Goal: Task Accomplishment & Management: Manage account settings

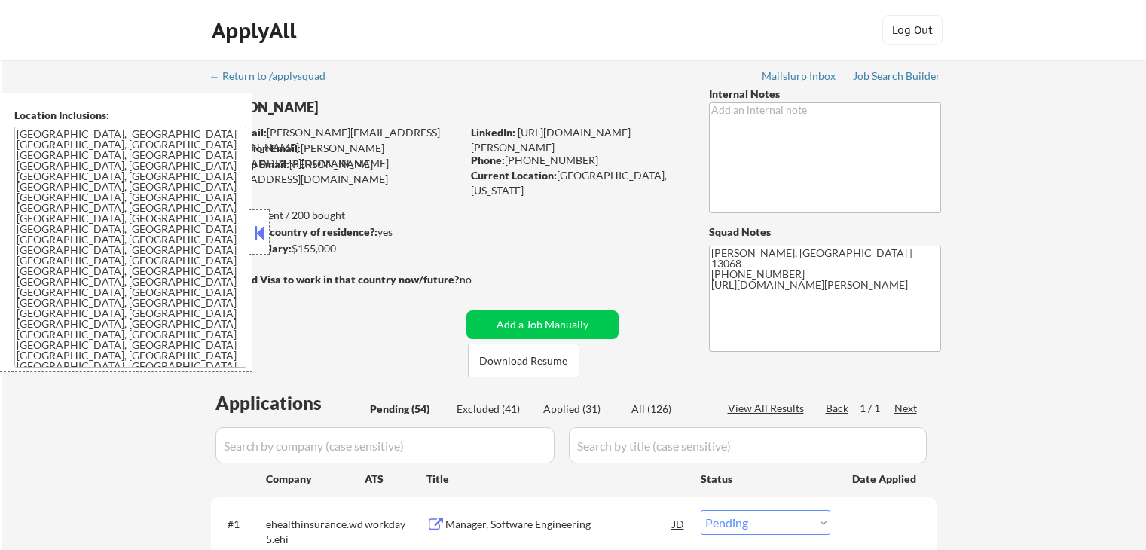
select select ""pending""
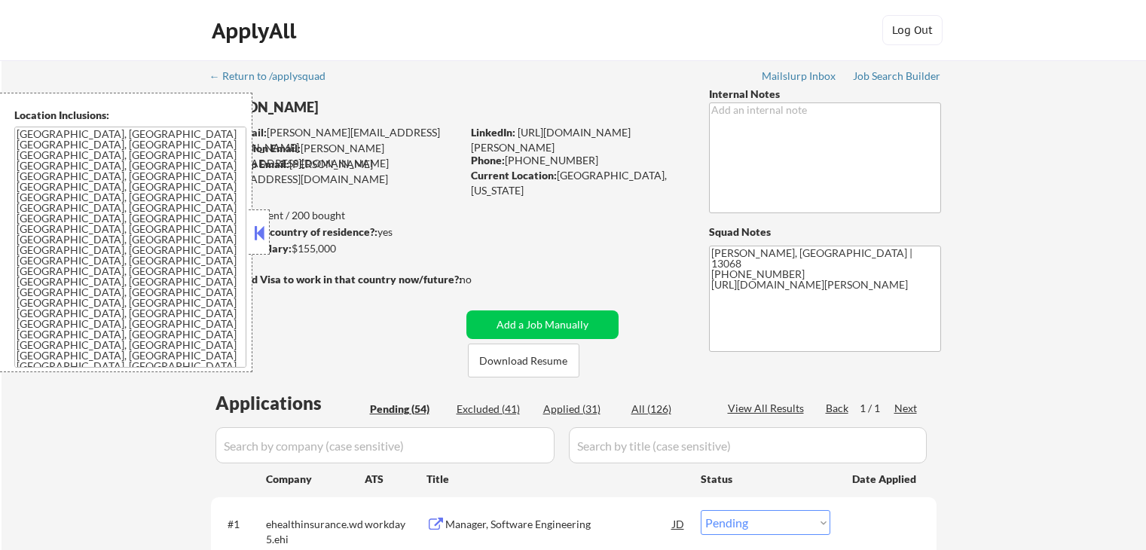
select select ""pending""
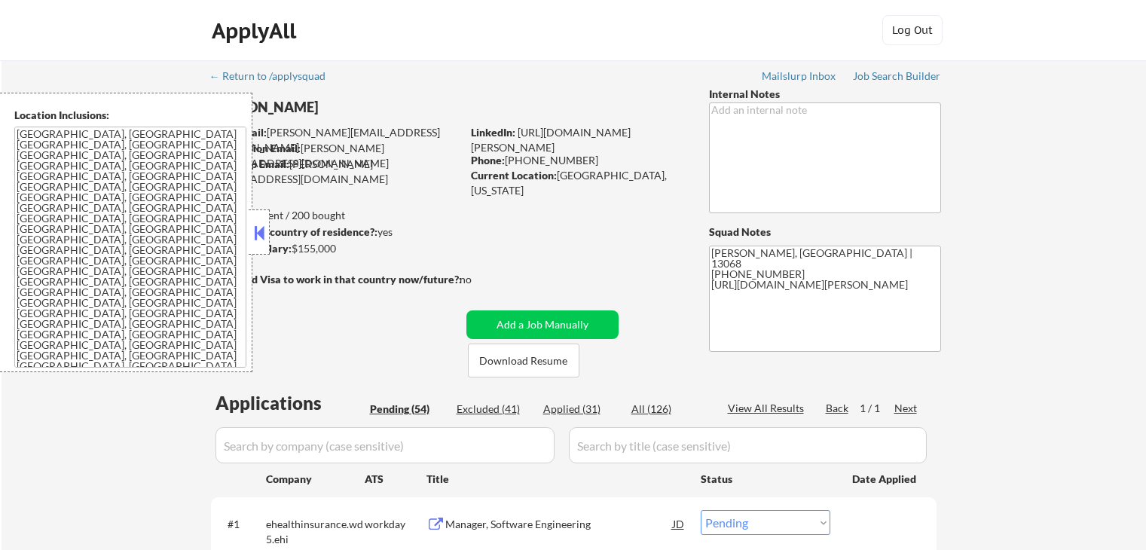
select select ""pending""
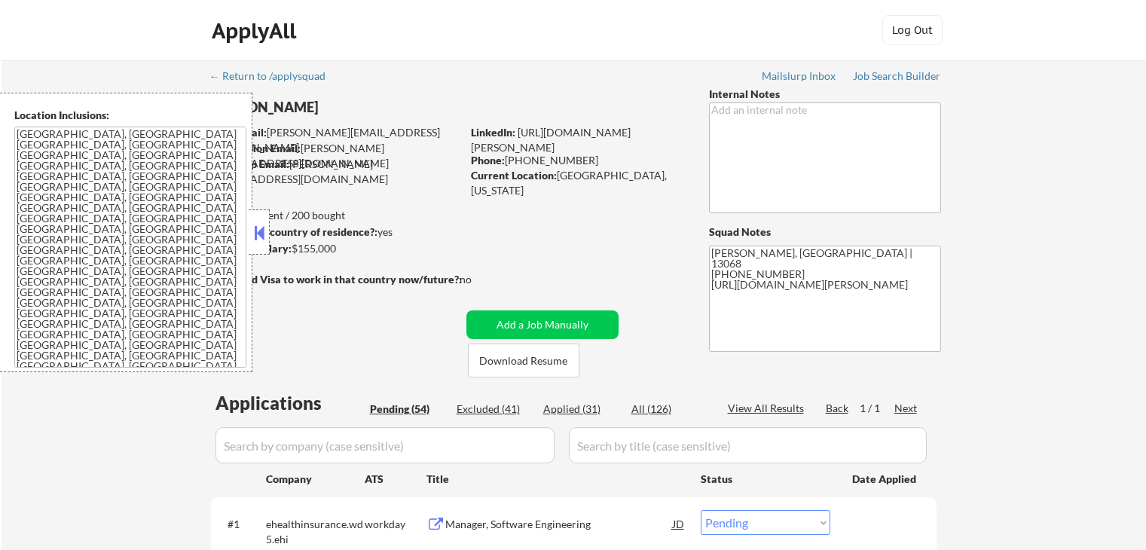
select select ""pending""
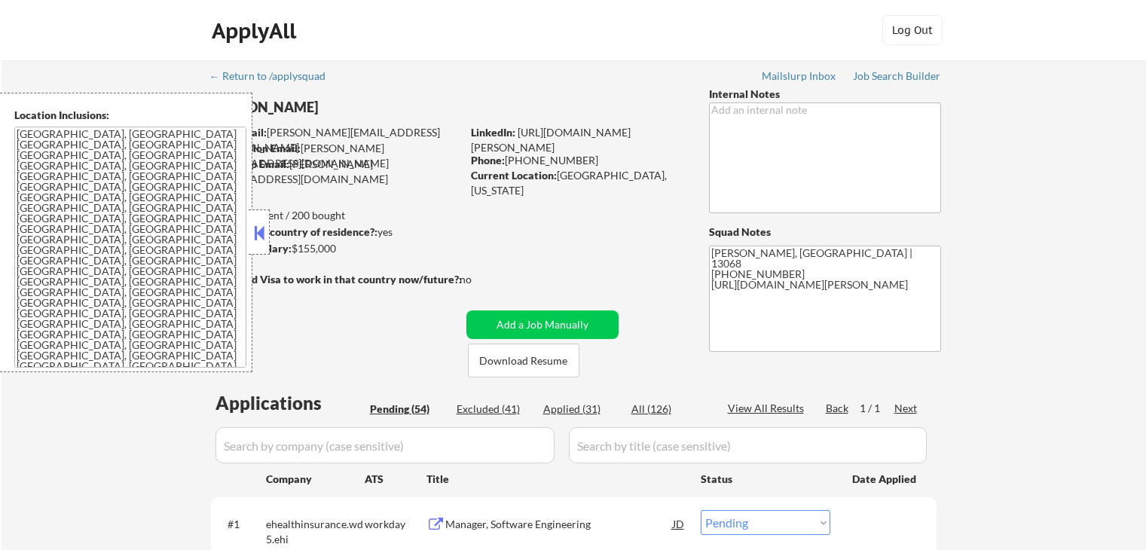
select select ""pending""
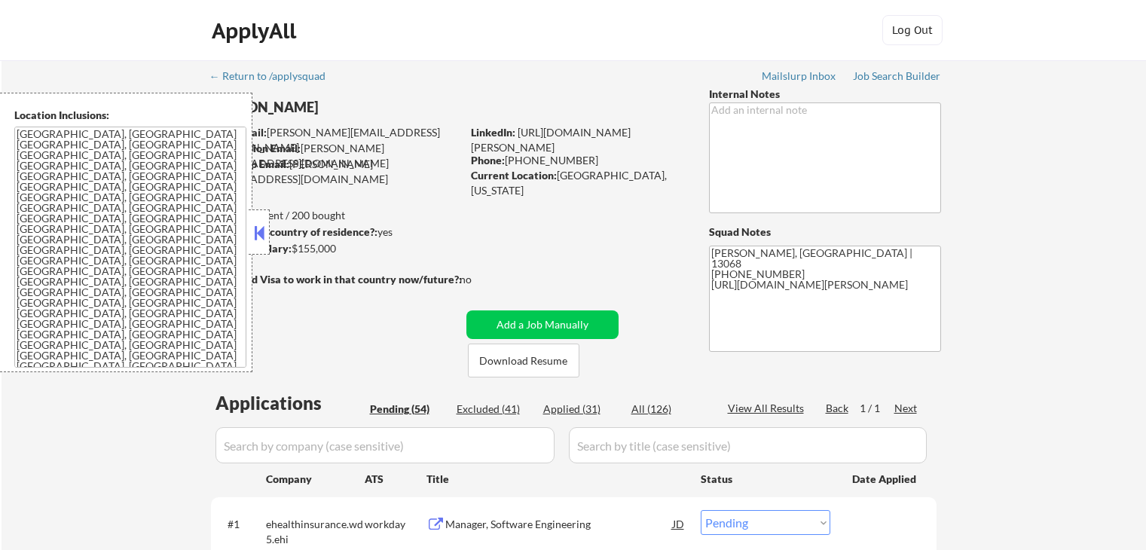
select select ""pending""
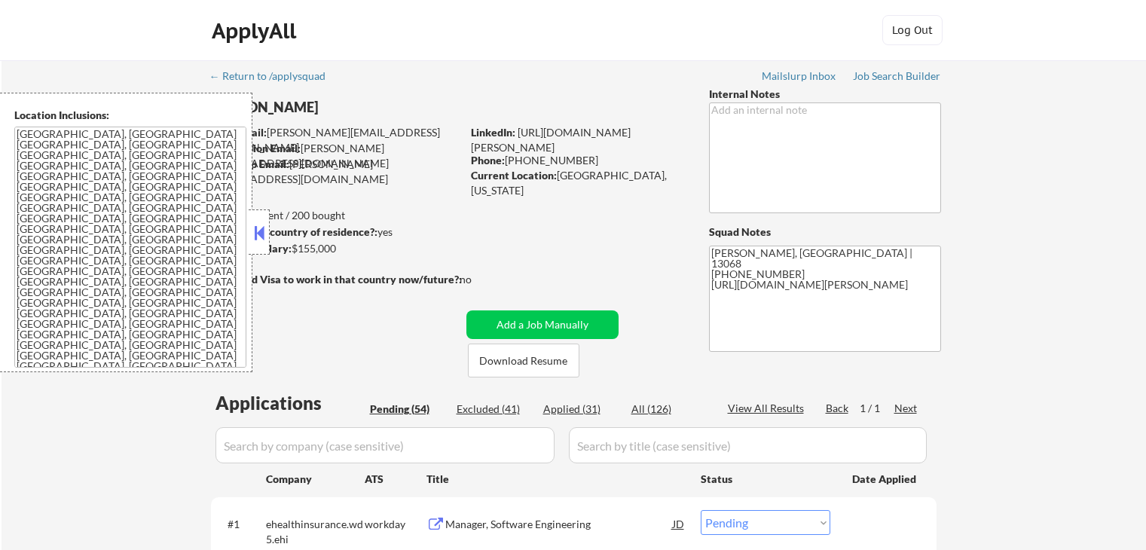
select select ""pending""
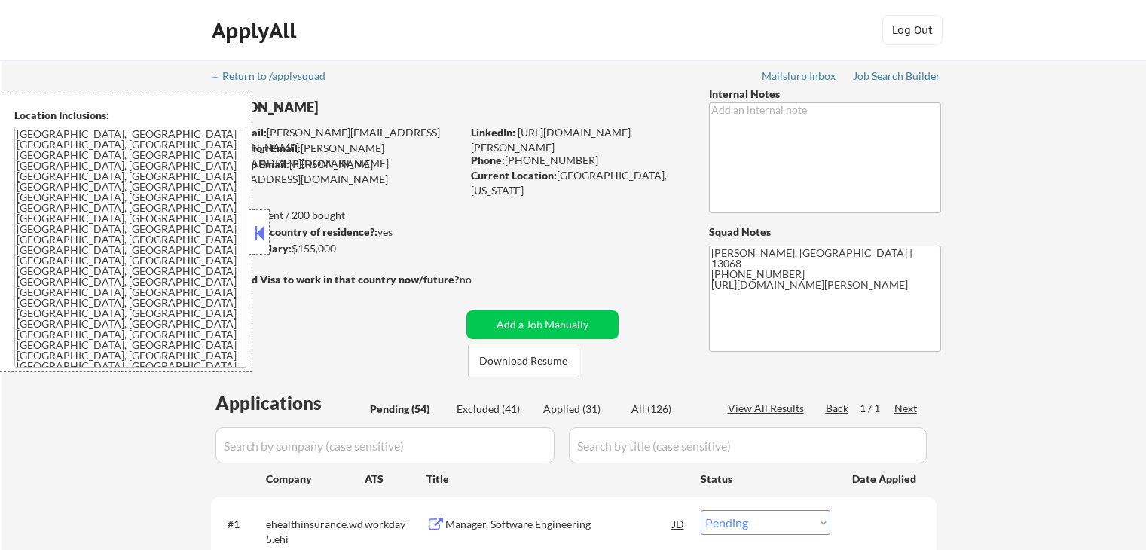
select select ""pending""
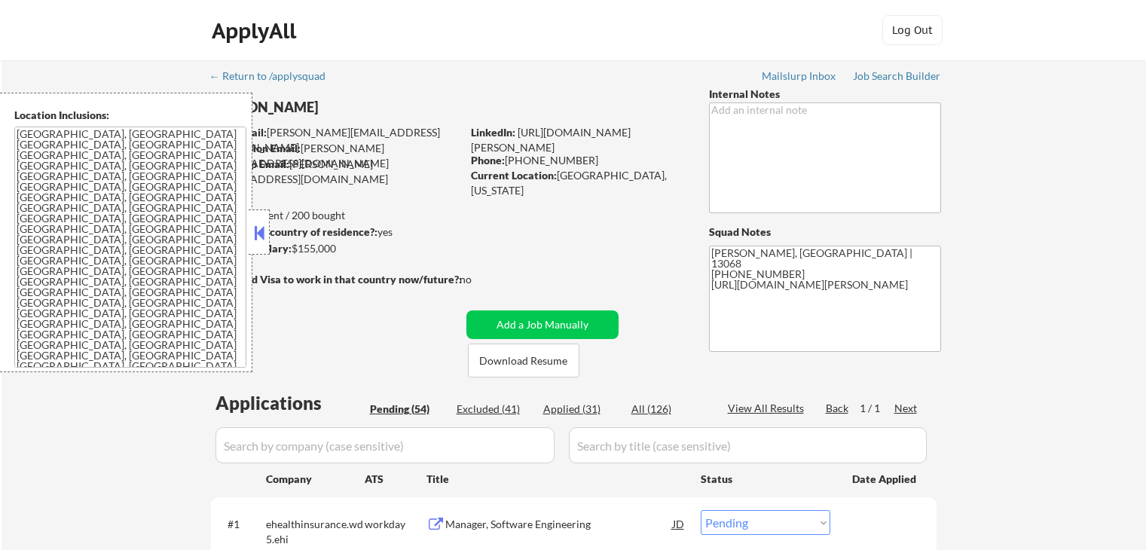
select select ""pending""
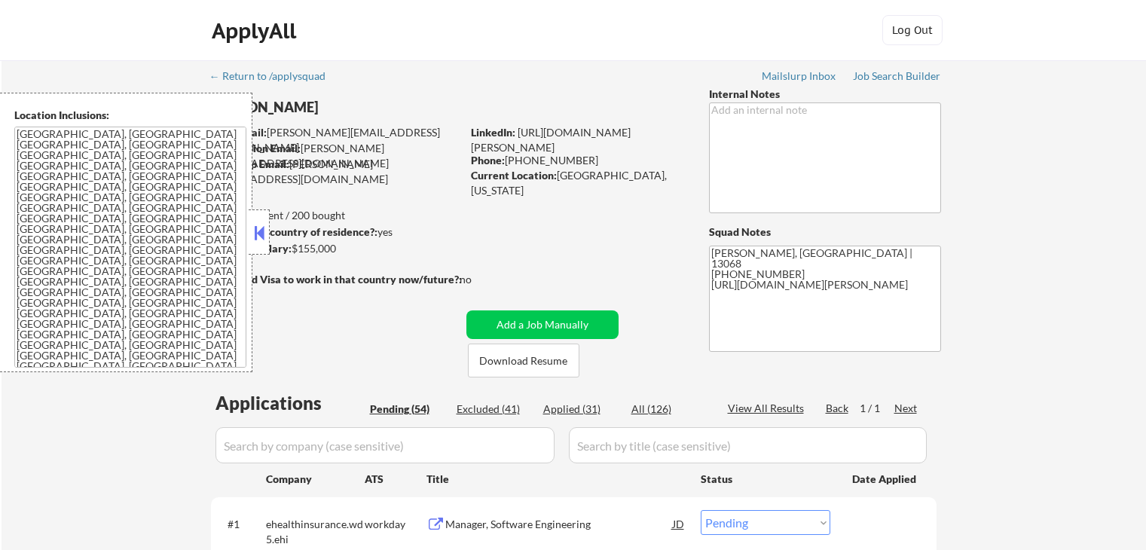
select select ""pending""
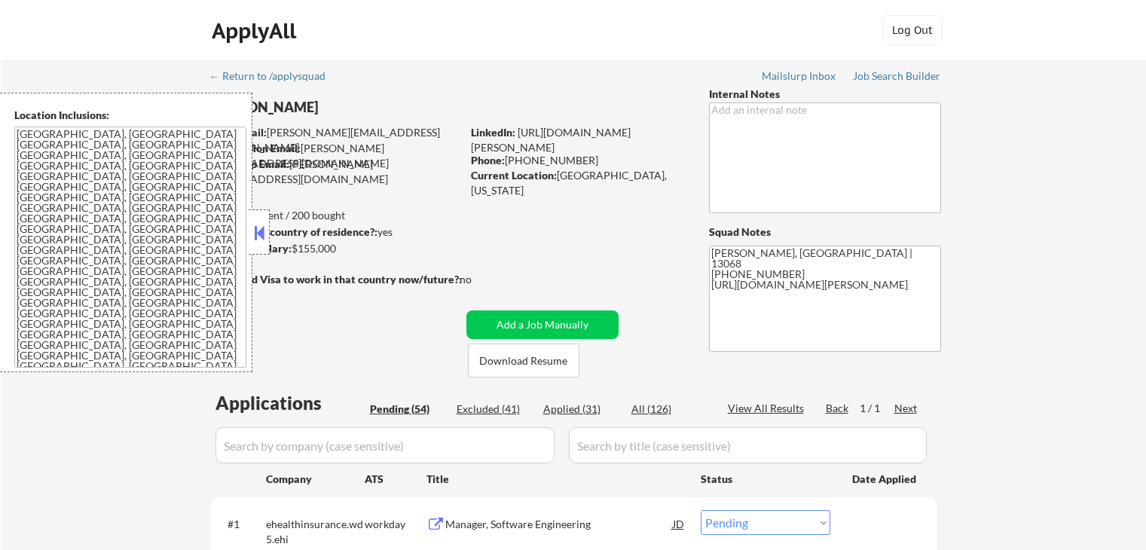
select select ""pending""
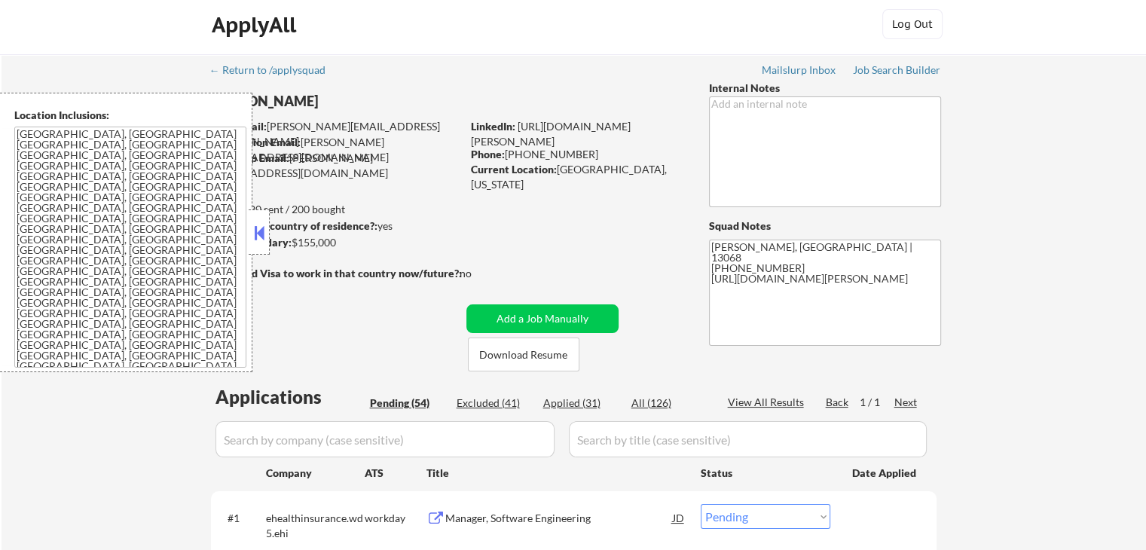
scroll to position [226, 0]
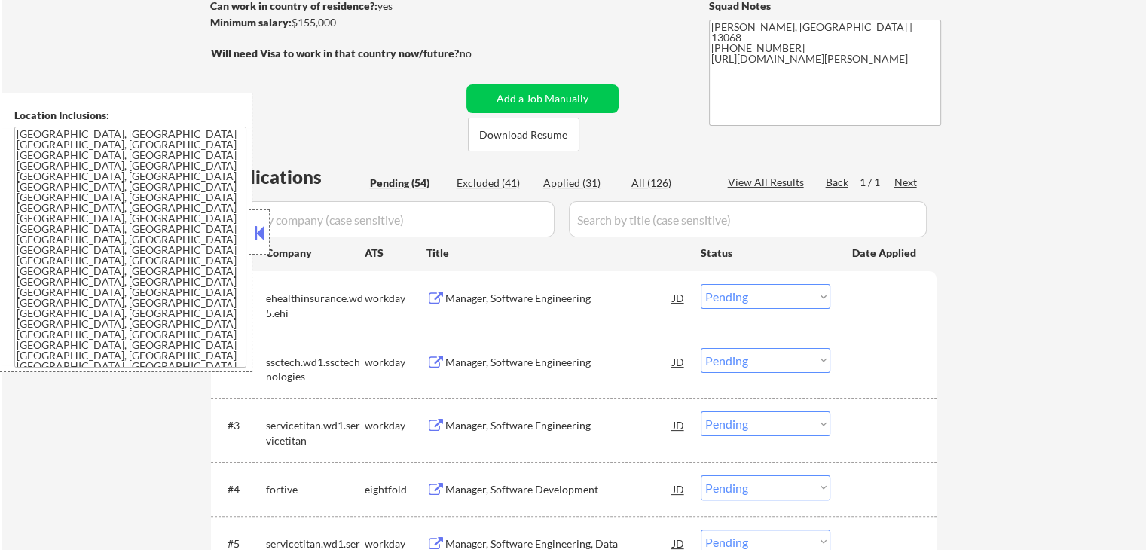
click at [261, 238] on button at bounding box center [259, 232] width 17 height 23
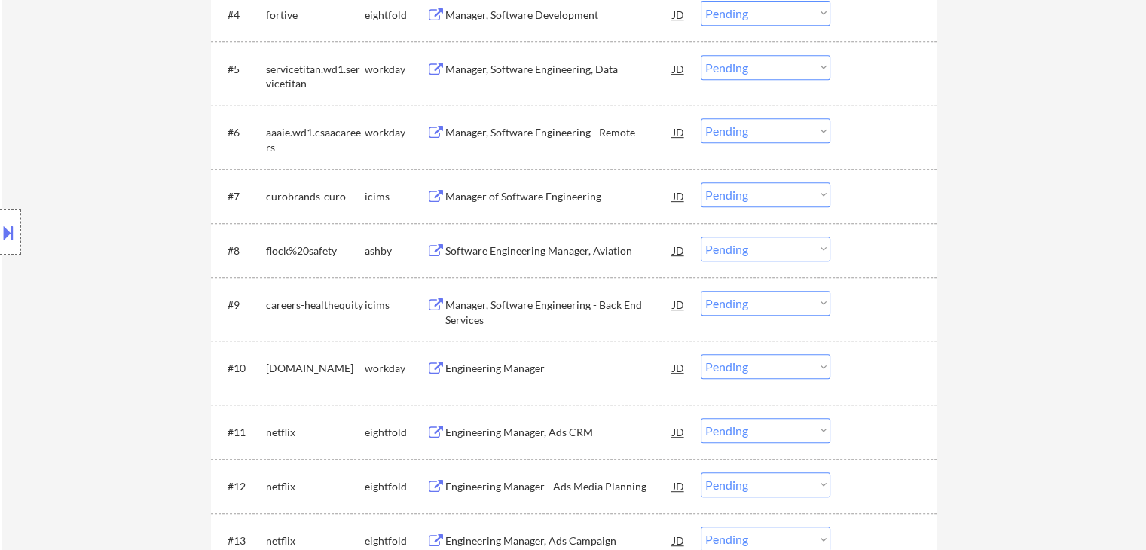
scroll to position [678, 0]
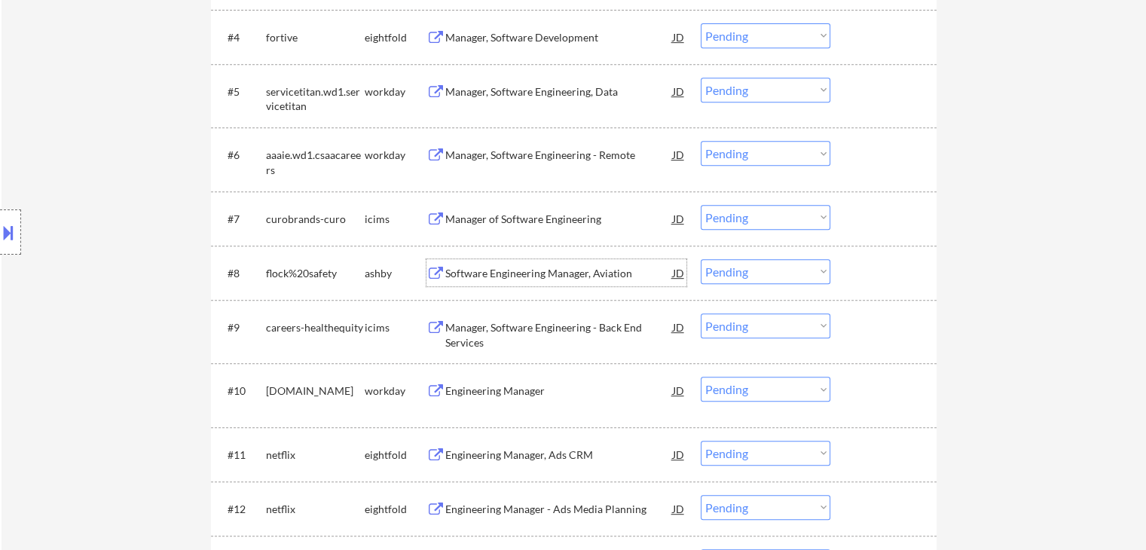
click at [551, 270] on div "Software Engineering Manager, Aviation" at bounding box center [559, 273] width 228 height 15
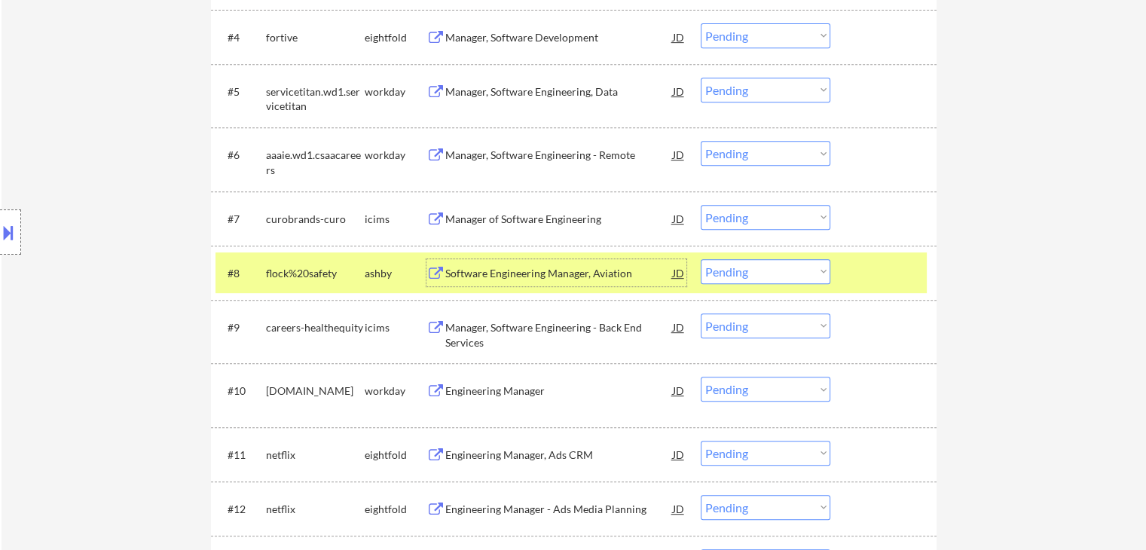
click at [771, 278] on select "Choose an option... Pending Applied Excluded (Questions) Excluded (Expired) Exc…" at bounding box center [766, 271] width 130 height 25
click at [701, 259] on select "Choose an option... Pending Applied Excluded (Questions) Excluded (Expired) Exc…" at bounding box center [766, 271] width 130 height 25
click at [865, 276] on div at bounding box center [885, 272] width 66 height 27
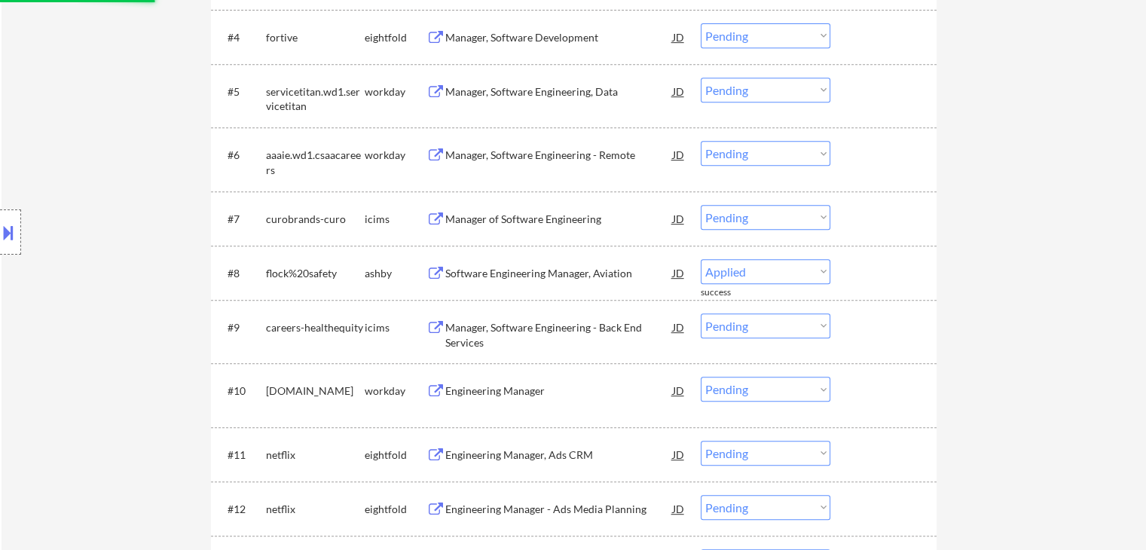
select select ""pending""
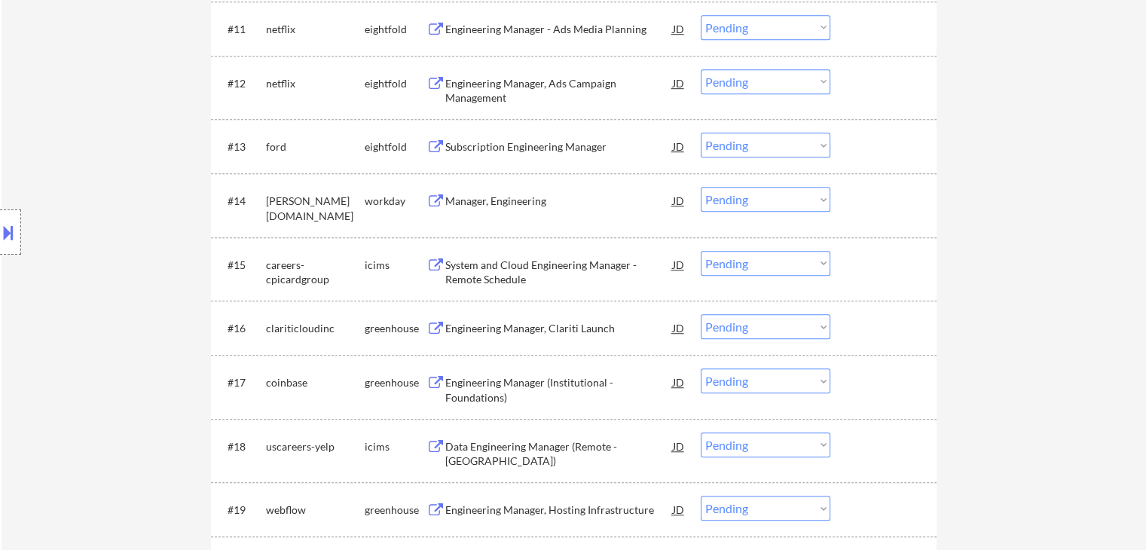
scroll to position [1130, 0]
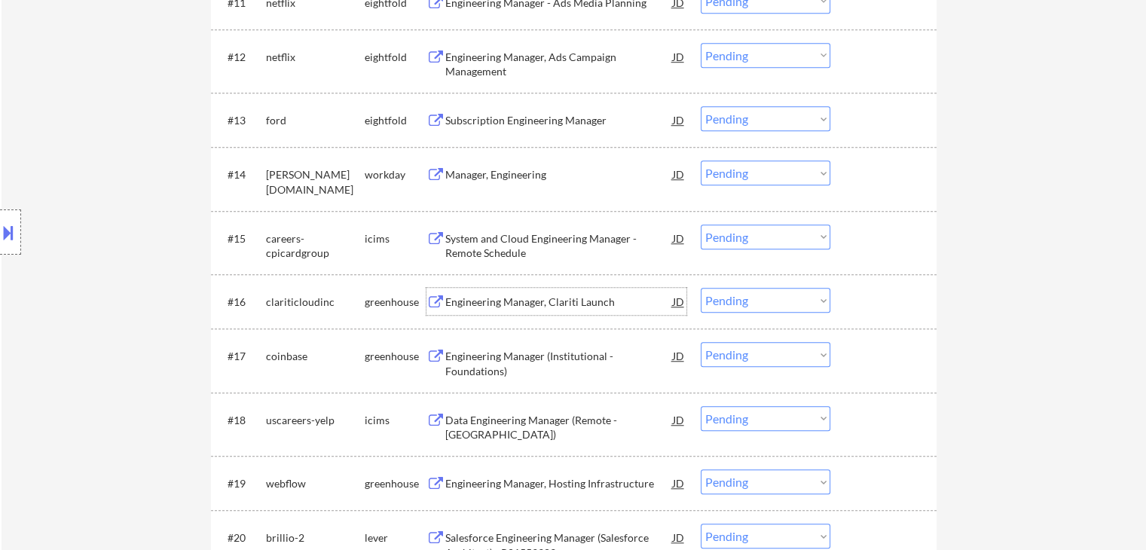
click at [531, 299] on div "Engineering Manager, Clariti Launch" at bounding box center [559, 302] width 228 height 15
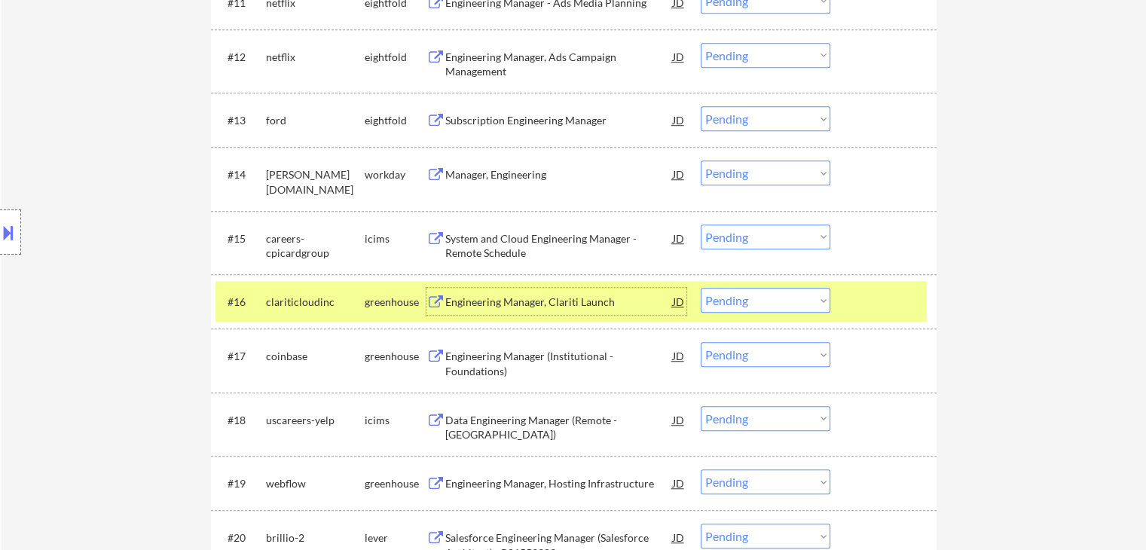
click at [552, 309] on div "Engineering Manager, Clariti Launch" at bounding box center [559, 302] width 228 height 15
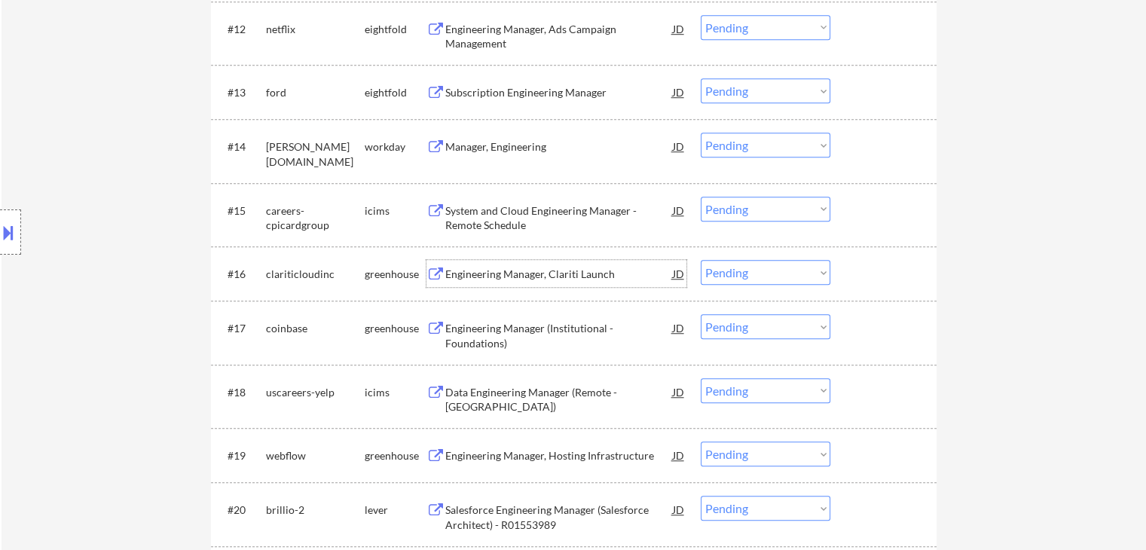
scroll to position [1205, 0]
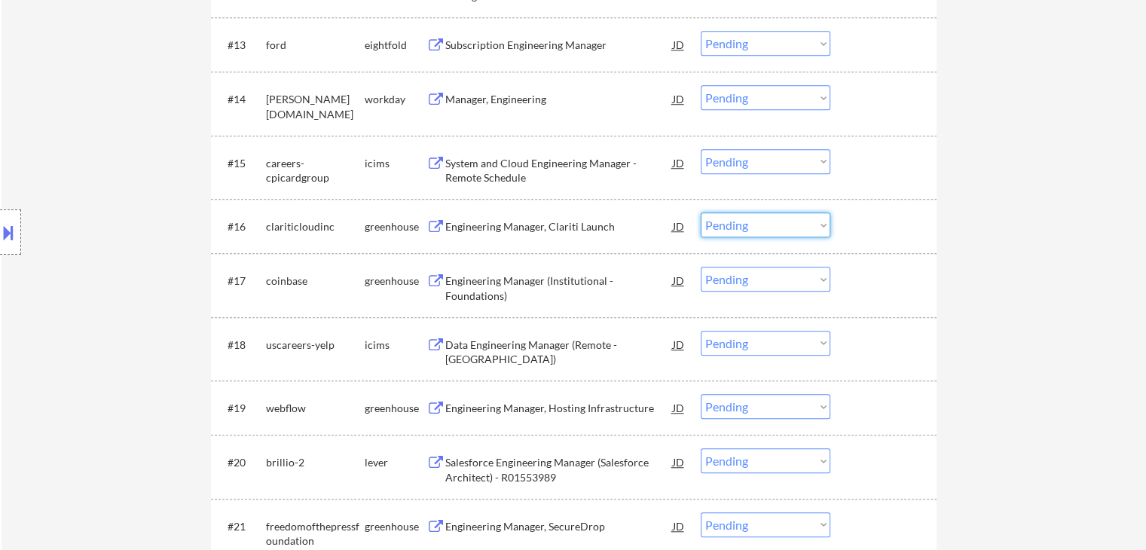
drag, startPoint x: 777, startPoint y: 228, endPoint x: 774, endPoint y: 236, distance: 7.9
click at [777, 230] on select "Choose an option... Pending Applied Excluded (Questions) Excluded (Expired) Exc…" at bounding box center [766, 224] width 130 height 25
click at [701, 212] on select "Choose an option... Pending Applied Excluded (Questions) Excluded (Expired) Exc…" at bounding box center [766, 224] width 130 height 25
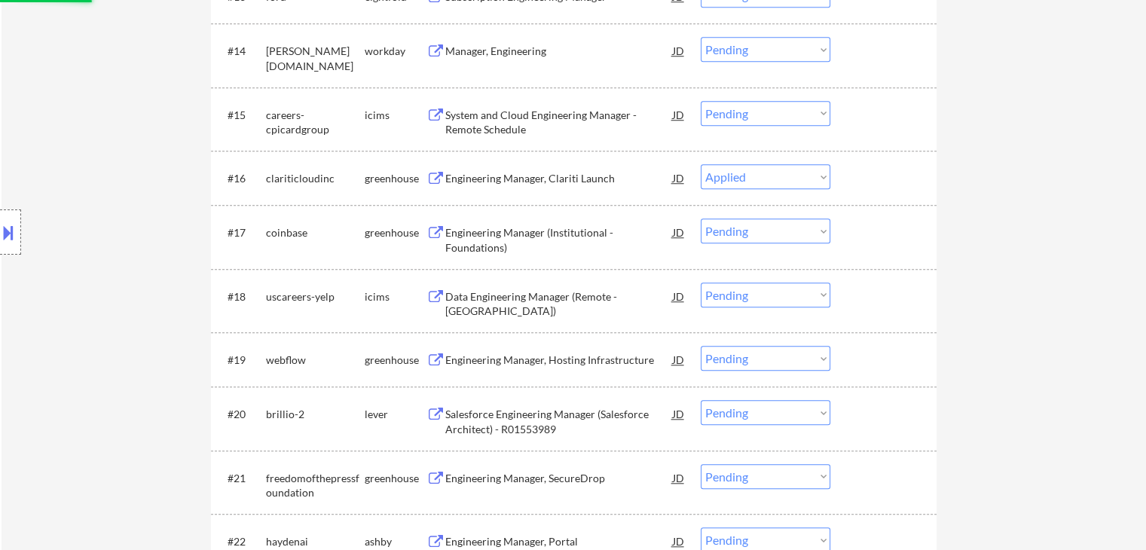
scroll to position [1281, 0]
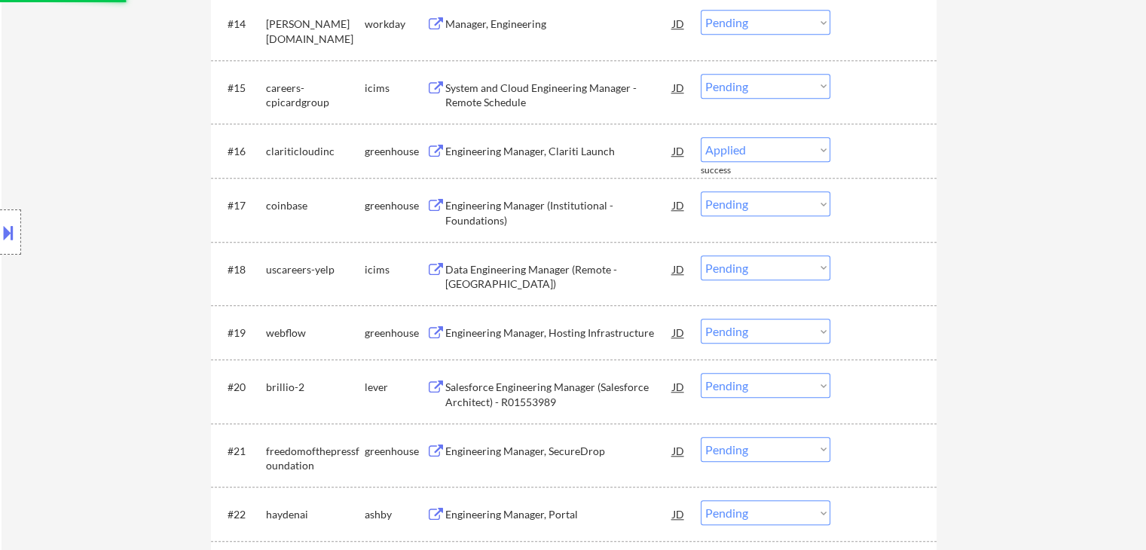
select select ""pending""
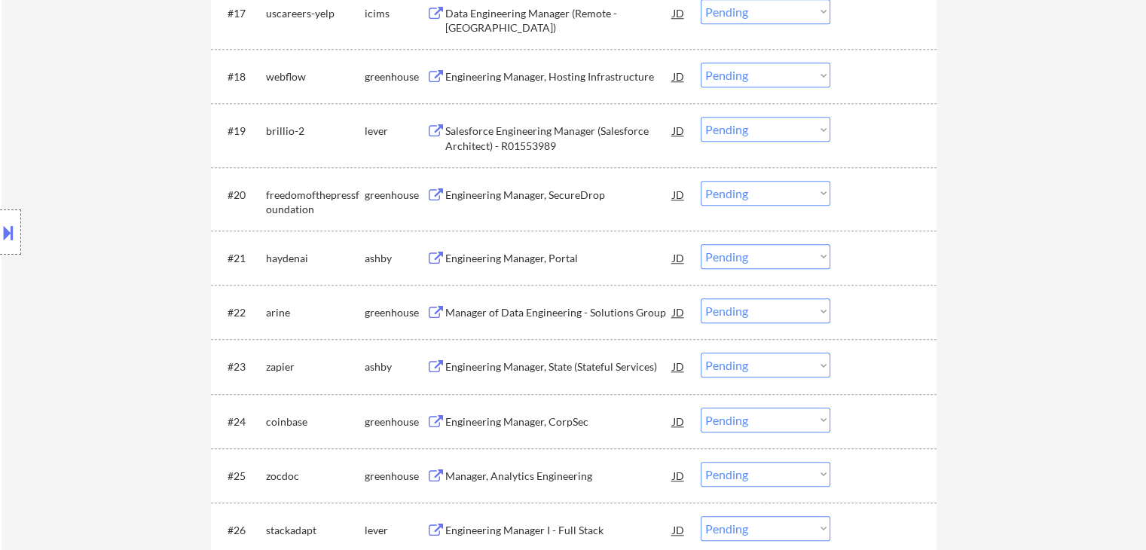
scroll to position [1507, 0]
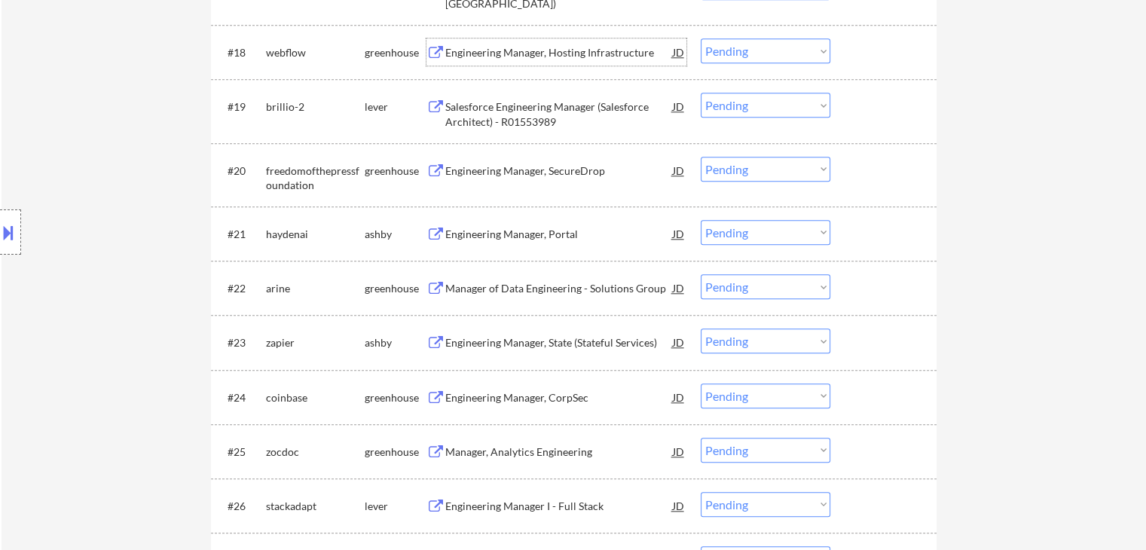
click at [590, 55] on div "Engineering Manager, Hosting Infrastructure" at bounding box center [559, 52] width 228 height 15
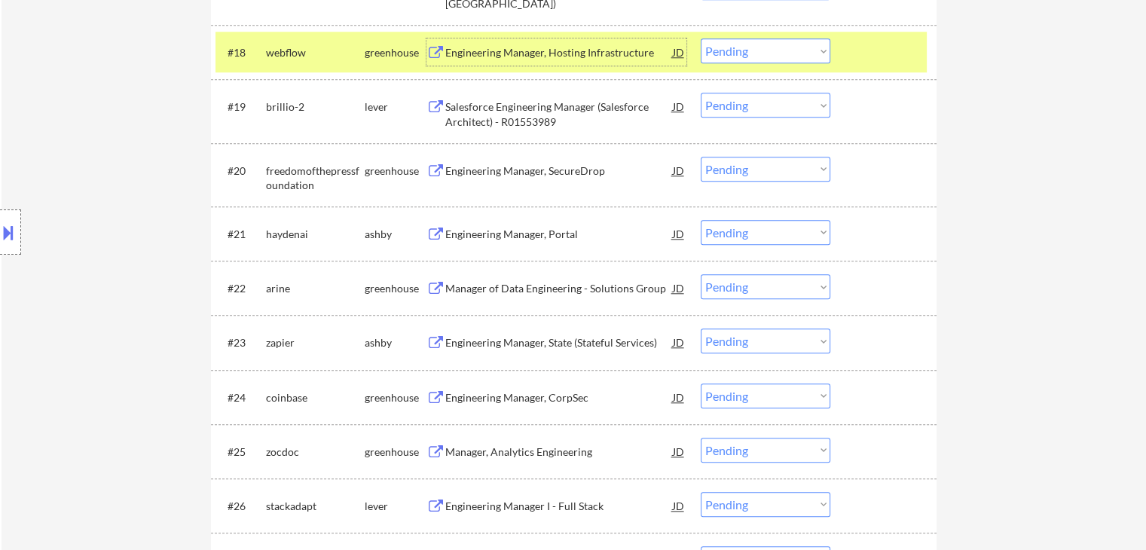
click at [767, 53] on select "Choose an option... Pending Applied Excluded (Questions) Excluded (Expired) Exc…" at bounding box center [766, 50] width 130 height 25
click at [701, 38] on select "Choose an option... Pending Applied Excluded (Questions) Excluded (Expired) Exc…" at bounding box center [766, 50] width 130 height 25
click at [874, 50] on div at bounding box center [885, 51] width 66 height 27
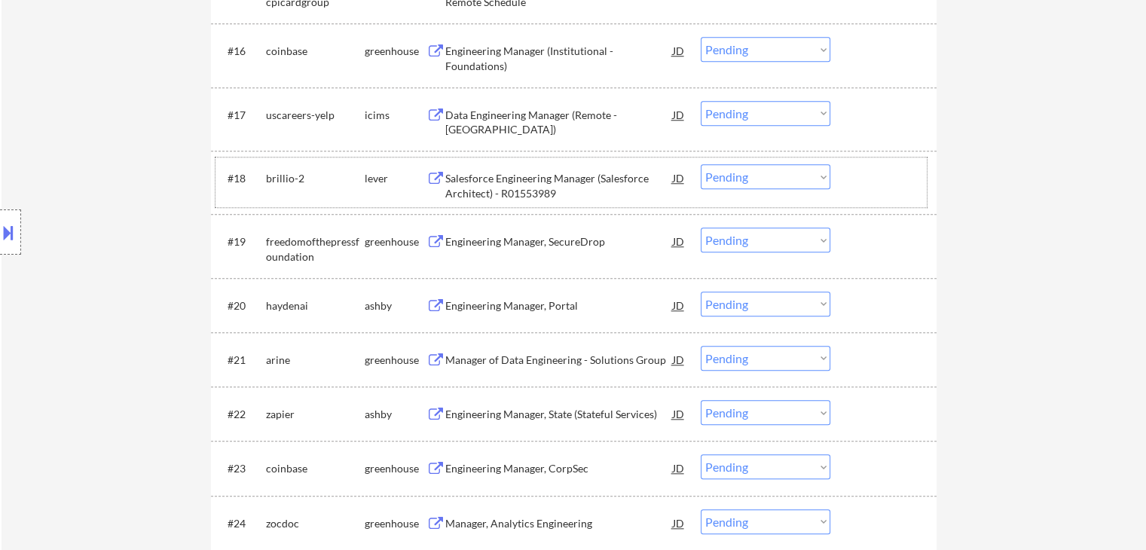
scroll to position [1356, 0]
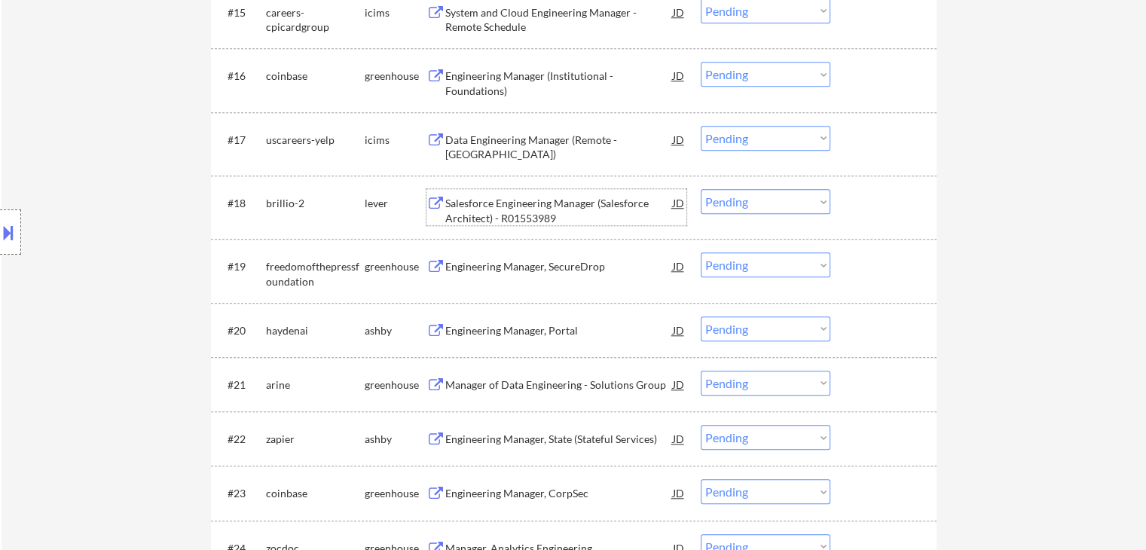
click at [557, 208] on div "Salesforce Engineering Manager (Salesforce Architect) - R01553989" at bounding box center [559, 210] width 228 height 29
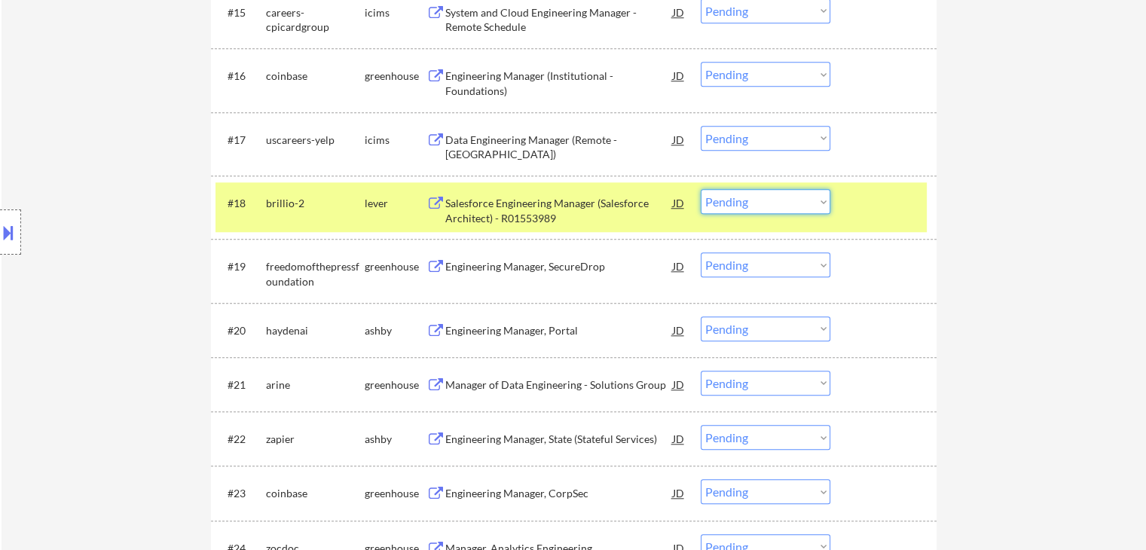
click at [786, 203] on select "Choose an option... Pending Applied Excluded (Questions) Excluded (Expired) Exc…" at bounding box center [766, 201] width 130 height 25
click at [701, 189] on select "Choose an option... Pending Applied Excluded (Questions) Excluded (Expired) Exc…" at bounding box center [766, 201] width 130 height 25
click at [867, 192] on div at bounding box center [885, 202] width 66 height 27
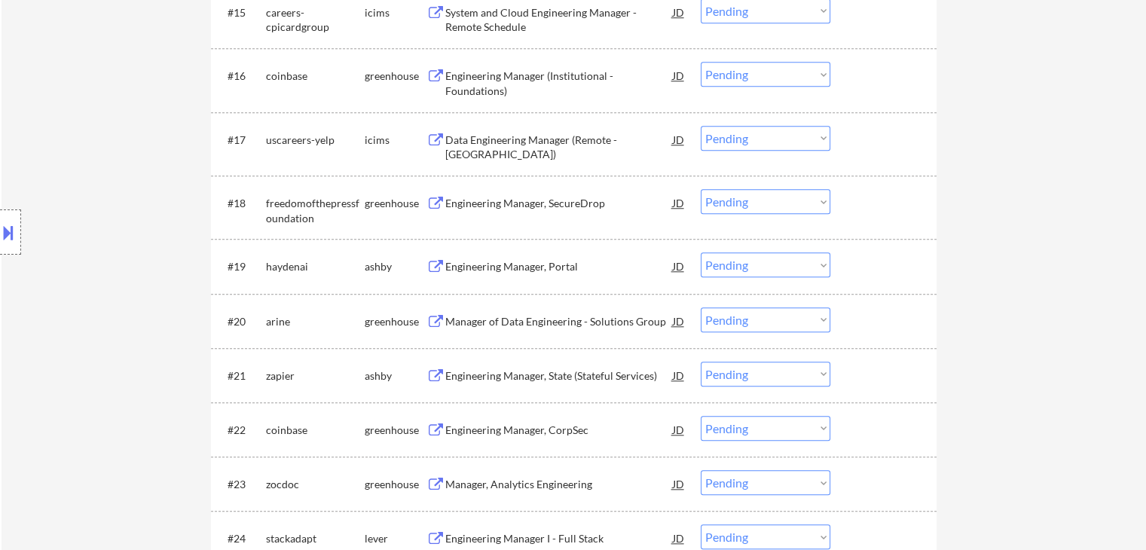
click at [530, 200] on div "Engineering Manager, SecureDrop" at bounding box center [559, 203] width 228 height 15
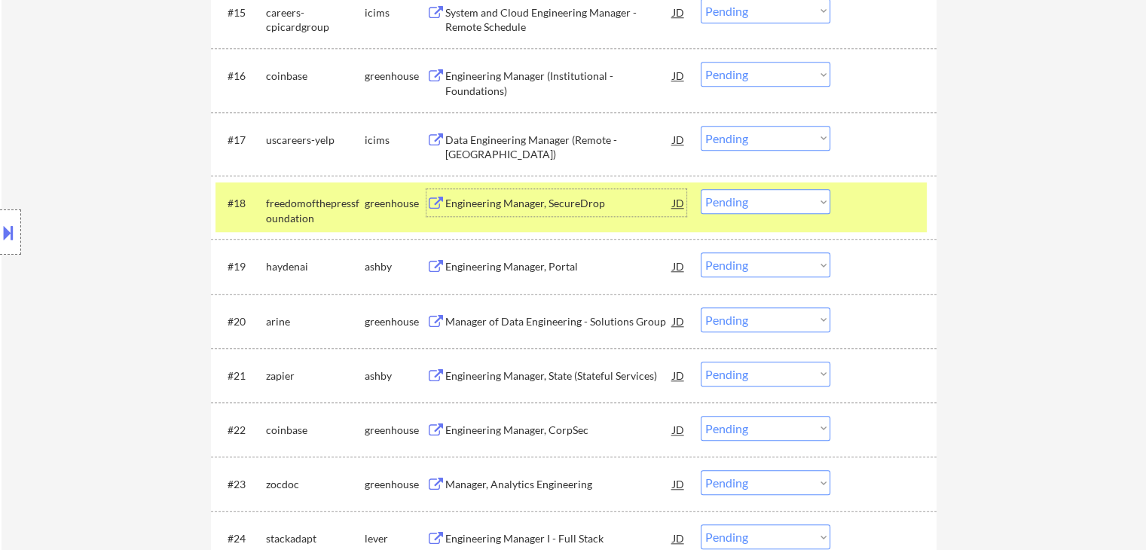
click at [750, 203] on select "Choose an option... Pending Applied Excluded (Questions) Excluded (Expired) Exc…" at bounding box center [766, 201] width 130 height 25
click at [701, 189] on select "Choose an option... Pending Applied Excluded (Questions) Excluded (Expired) Exc…" at bounding box center [766, 201] width 130 height 25
click at [889, 204] on div at bounding box center [885, 202] width 66 height 27
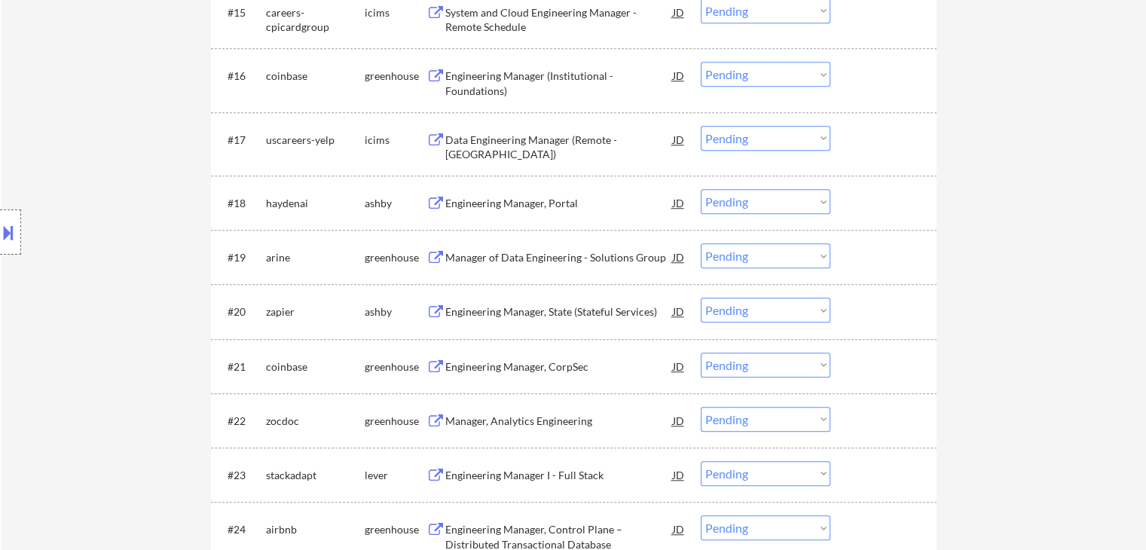
click at [518, 203] on div "Engineering Manager, Portal" at bounding box center [559, 203] width 228 height 15
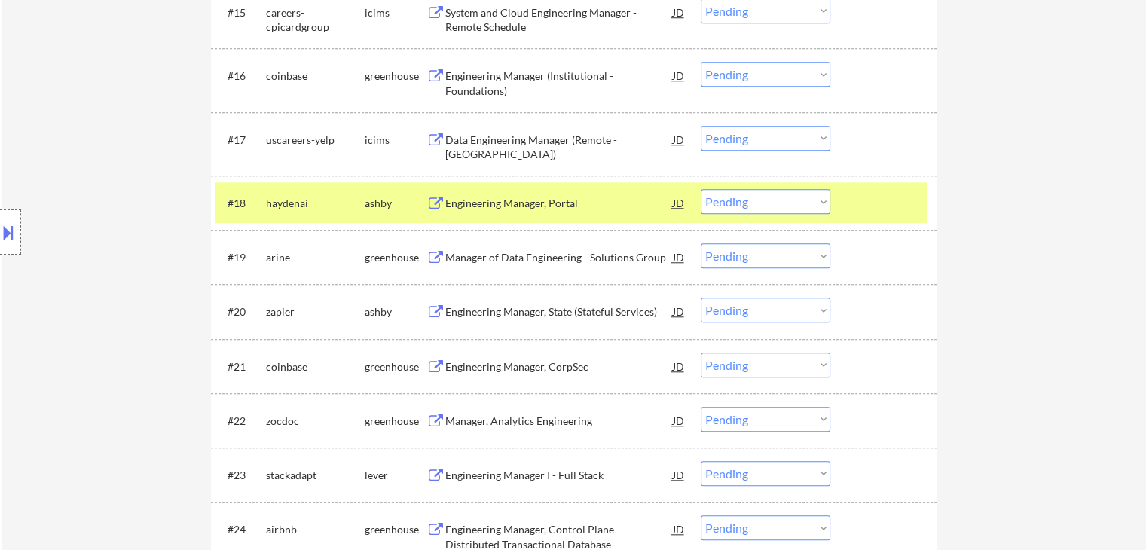
drag, startPoint x: 0, startPoint y: 235, endPoint x: 9, endPoint y: 235, distance: 9.0
click at [2, 234] on button at bounding box center [8, 232] width 17 height 25
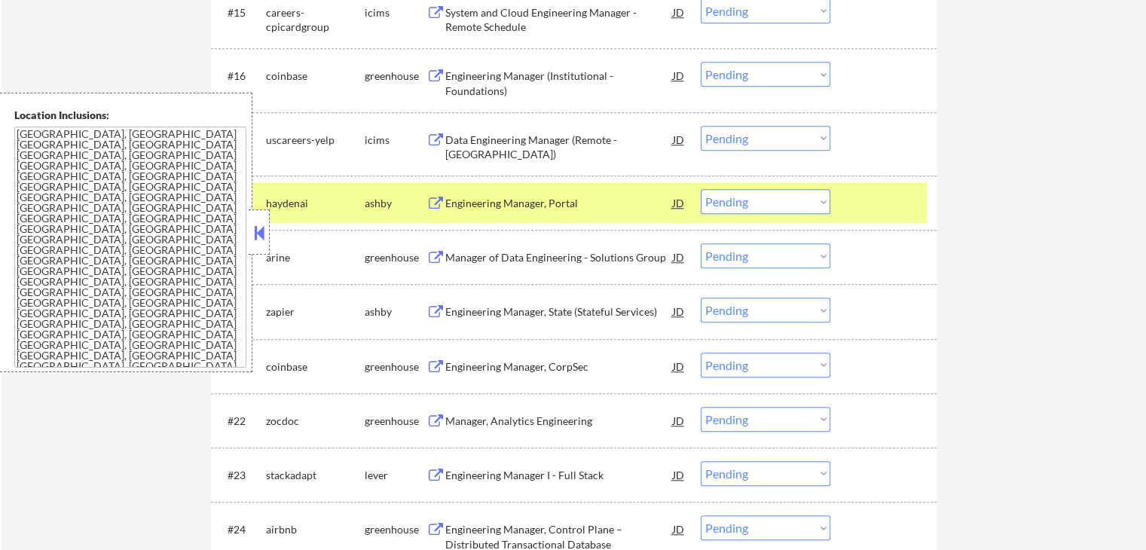
click at [257, 228] on button at bounding box center [259, 232] width 17 height 23
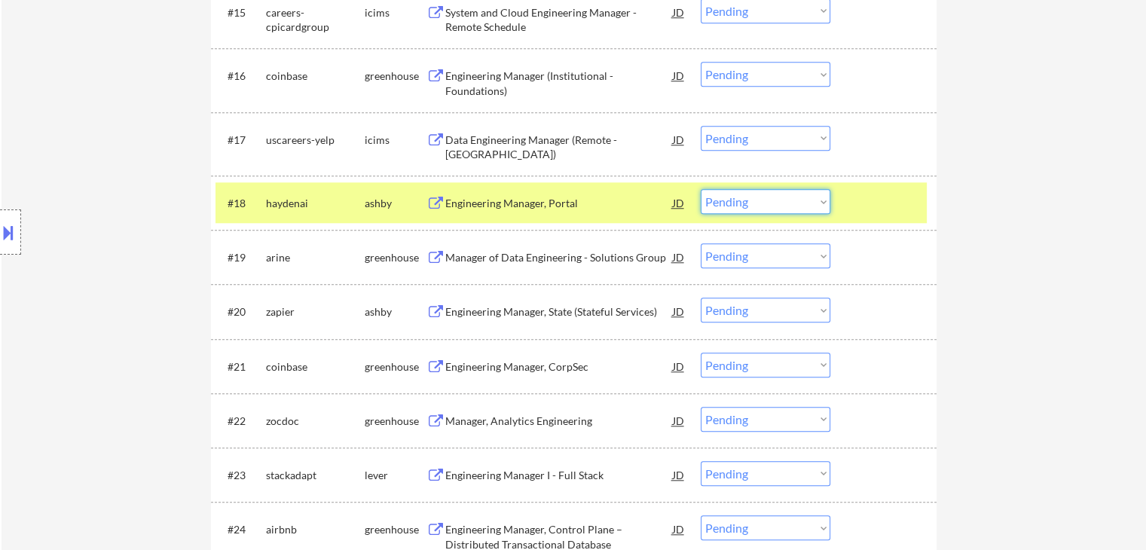
drag, startPoint x: 776, startPoint y: 203, endPoint x: 776, endPoint y: 212, distance: 9.0
click at [776, 207] on select "Choose an option... Pending Applied Excluded (Questions) Excluded (Expired) Exc…" at bounding box center [766, 201] width 130 height 25
click at [701, 189] on select "Choose an option... Pending Applied Excluded (Questions) Excluded (Expired) Exc…" at bounding box center [766, 201] width 130 height 25
click at [887, 212] on div at bounding box center [885, 202] width 66 height 27
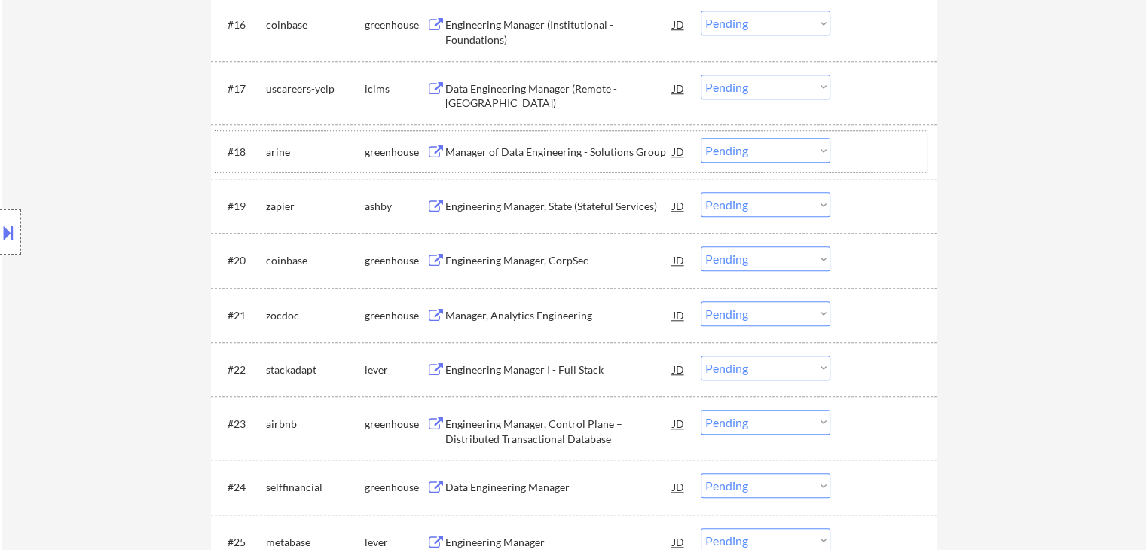
scroll to position [1373, 0]
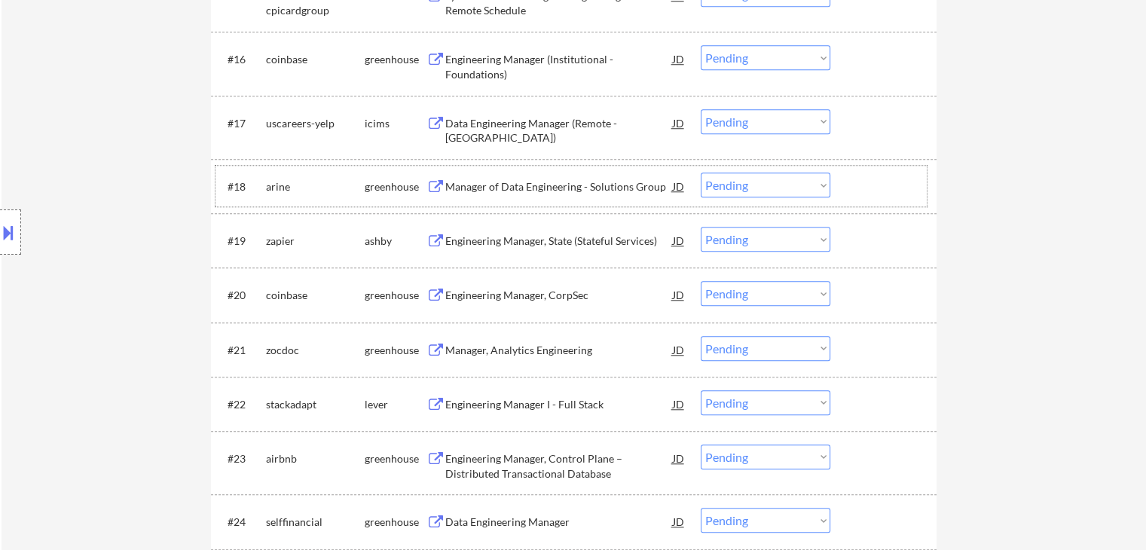
click at [542, 180] on div "Manager of Data Engineering - Solutions Group" at bounding box center [559, 186] width 228 height 15
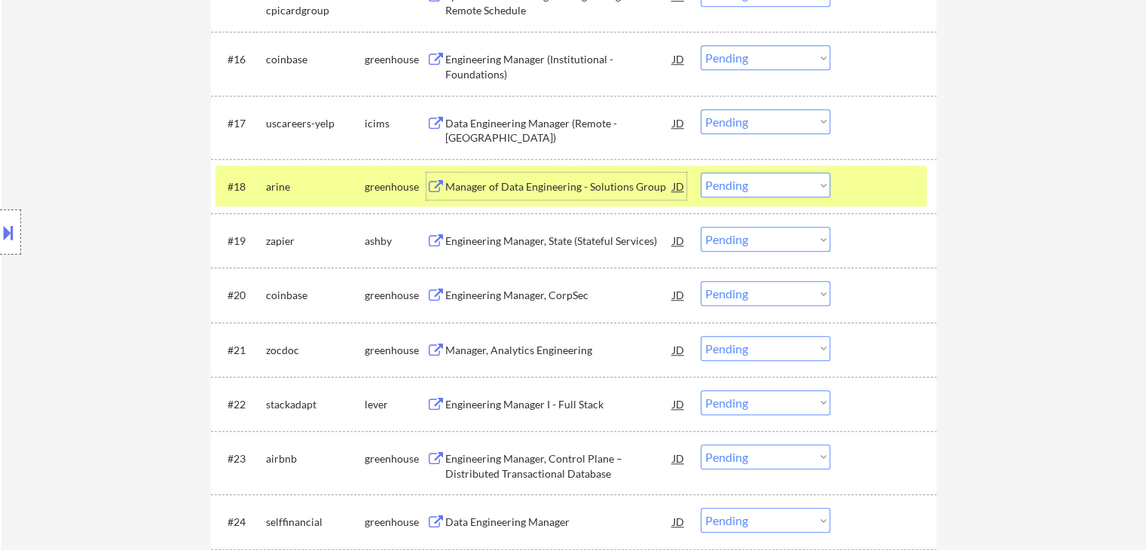
click at [771, 188] on select "Choose an option... Pending Applied Excluded (Questions) Excluded (Expired) Exc…" at bounding box center [766, 185] width 130 height 25
click at [701, 173] on select "Choose an option... Pending Applied Excluded (Questions) Excluded (Expired) Exc…" at bounding box center [766, 185] width 130 height 25
click at [873, 190] on div at bounding box center [885, 186] width 66 height 27
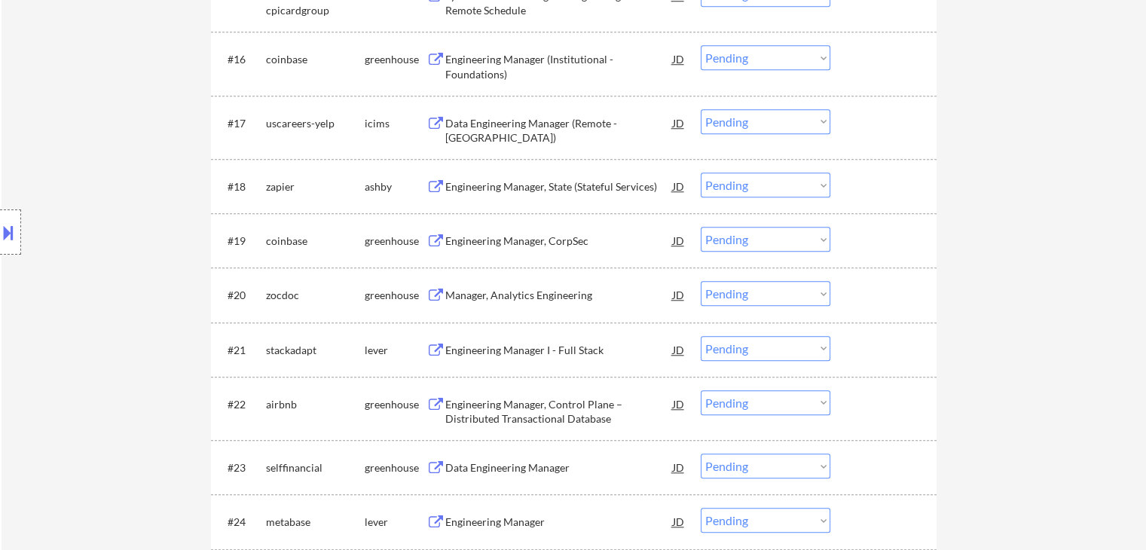
click at [548, 190] on div "Engineering Manager, State (Stateful Services)" at bounding box center [559, 186] width 228 height 15
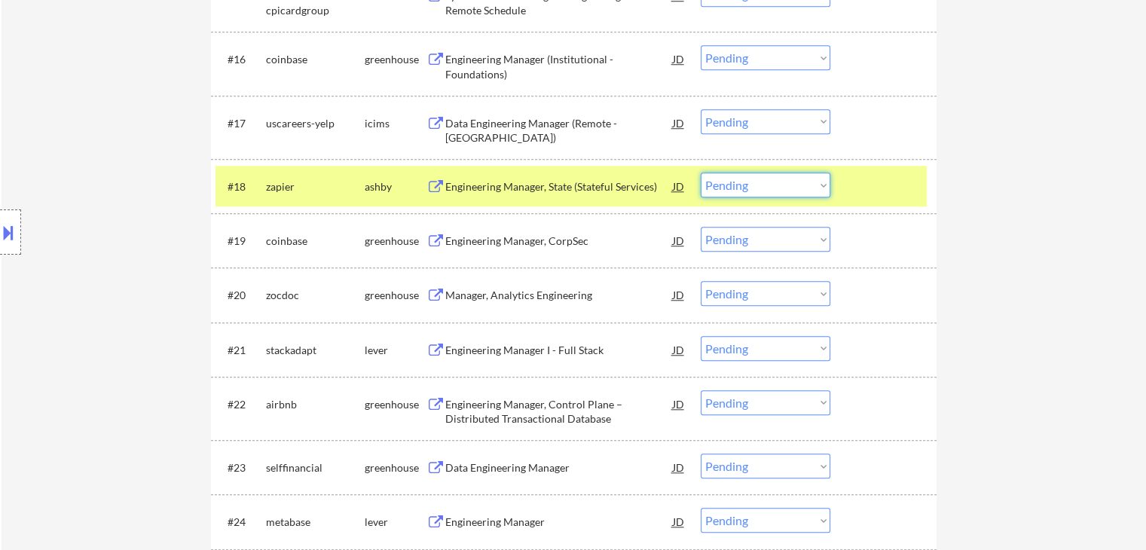
click at [789, 182] on select "Choose an option... Pending Applied Excluded (Questions) Excluded (Expired) Exc…" at bounding box center [766, 185] width 130 height 25
click at [701, 173] on select "Choose an option... Pending Applied Excluded (Questions) Excluded (Expired) Exc…" at bounding box center [766, 185] width 130 height 25
click at [845, 188] on div "#18 zapier [PERSON_NAME] Engineering Manager, State (Stateful Services) JD Choo…" at bounding box center [570, 186] width 711 height 41
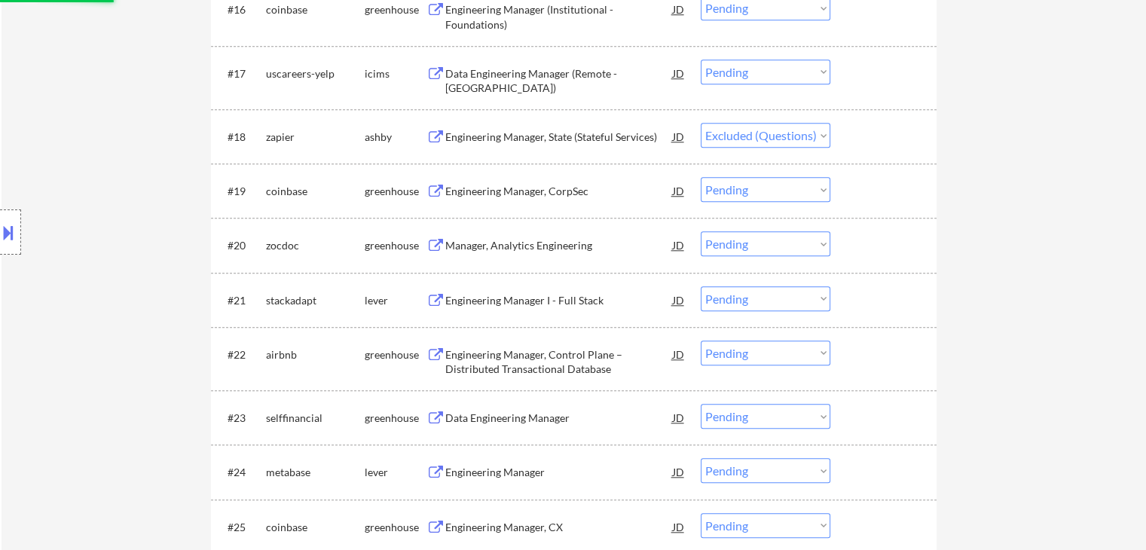
scroll to position [1448, 0]
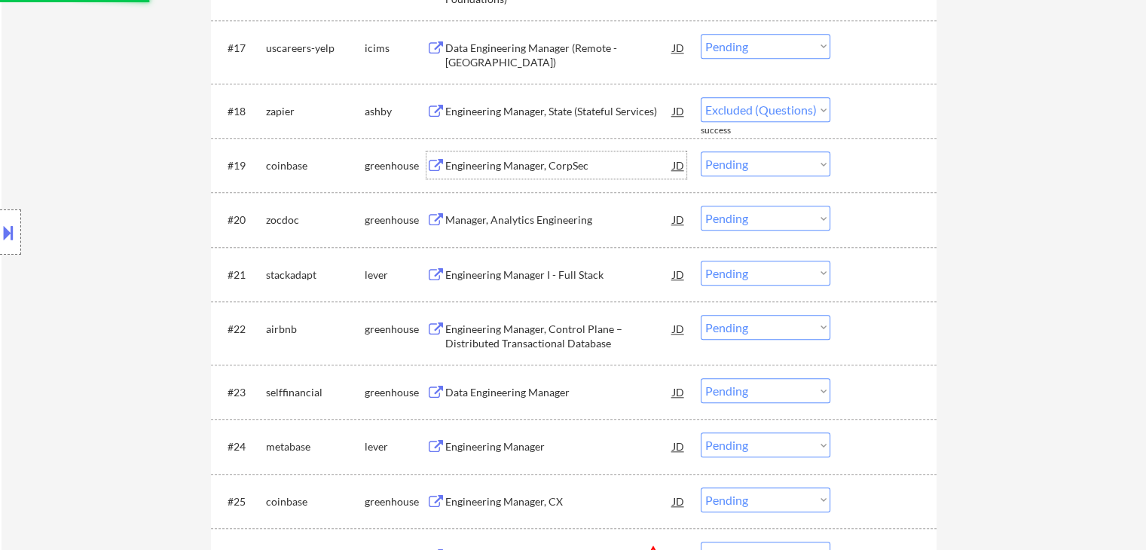
click at [524, 173] on div "Engineering Manager, CorpSec" at bounding box center [559, 164] width 228 height 27
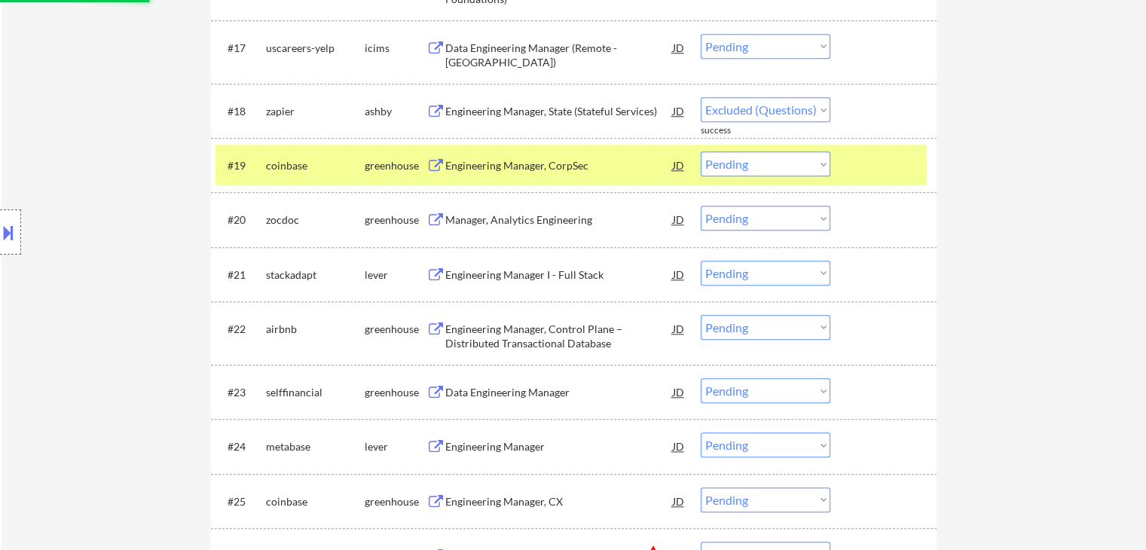
select select ""pending""
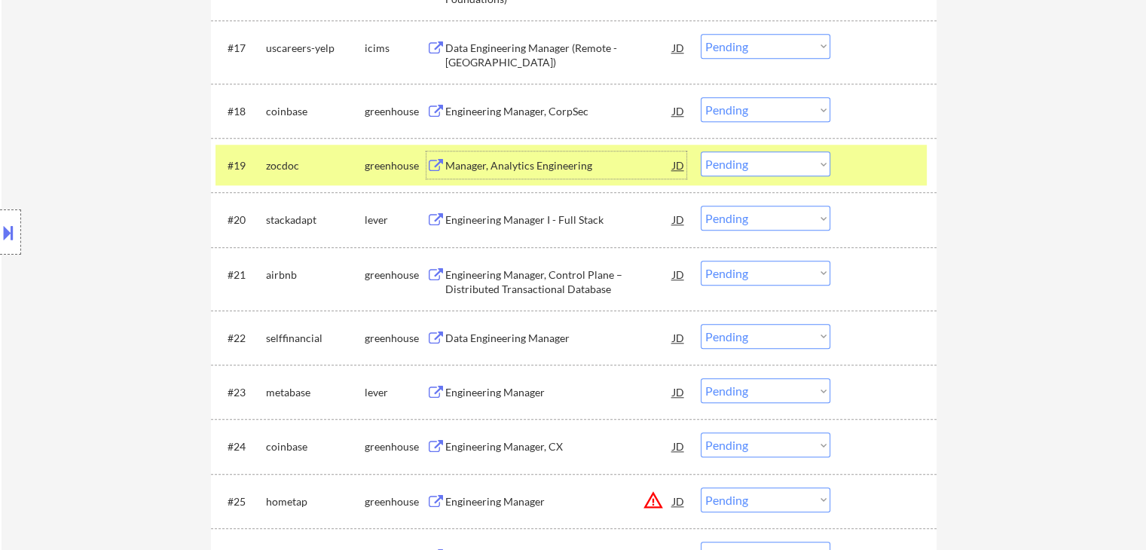
click at [875, 163] on div at bounding box center [885, 164] width 66 height 27
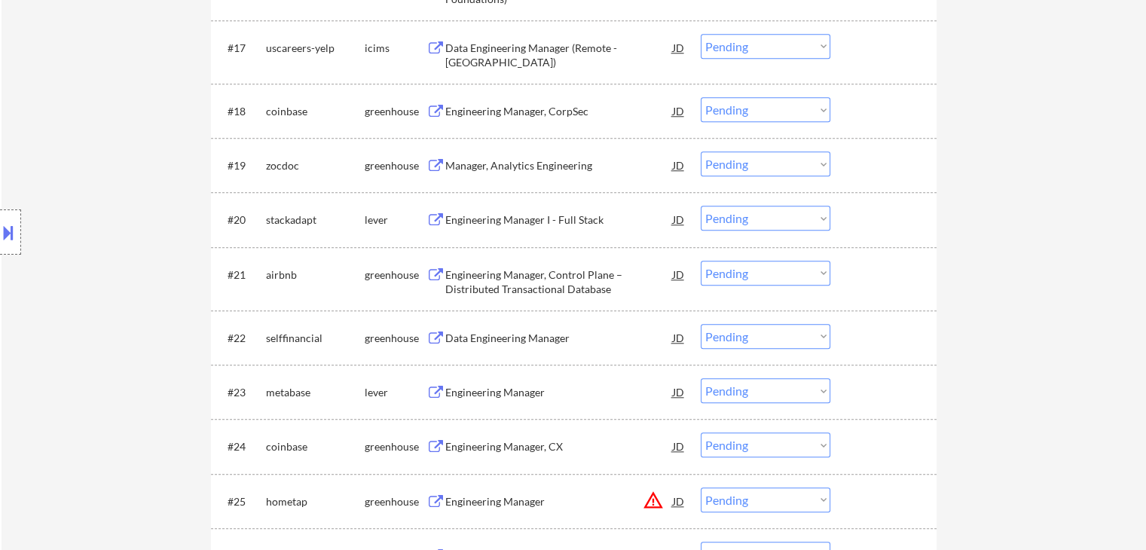
click at [500, 167] on div "Manager, Analytics Engineering" at bounding box center [559, 165] width 228 height 15
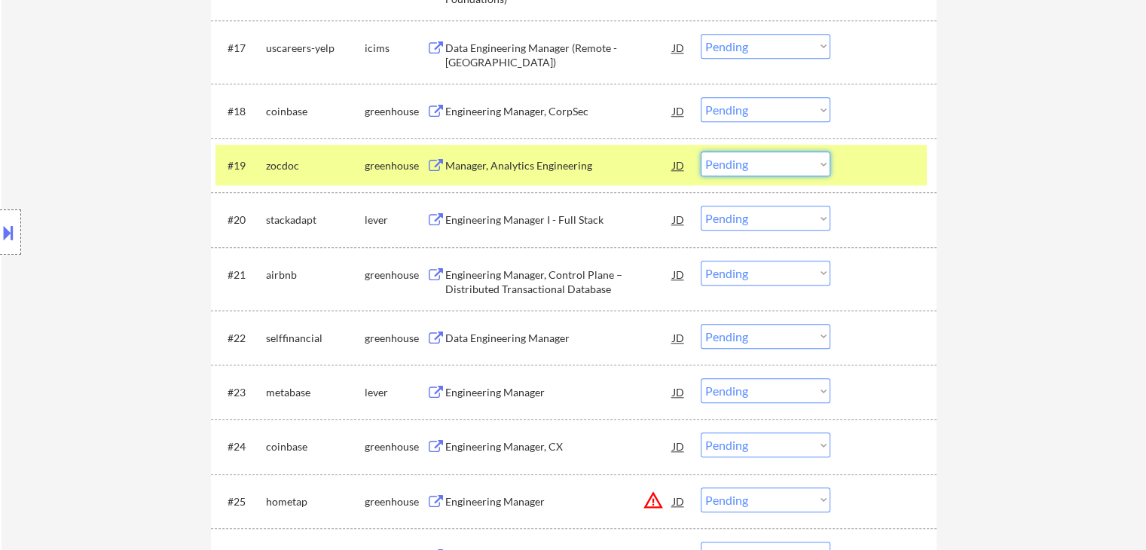
drag, startPoint x: 785, startPoint y: 166, endPoint x: 786, endPoint y: 174, distance: 7.7
click at [785, 167] on select "Choose an option... Pending Applied Excluded (Questions) Excluded (Expired) Exc…" at bounding box center [766, 163] width 130 height 25
click at [701, 151] on select "Choose an option... Pending Applied Excluded (Questions) Excluded (Expired) Exc…" at bounding box center [766, 163] width 130 height 25
click at [889, 154] on div at bounding box center [885, 164] width 66 height 27
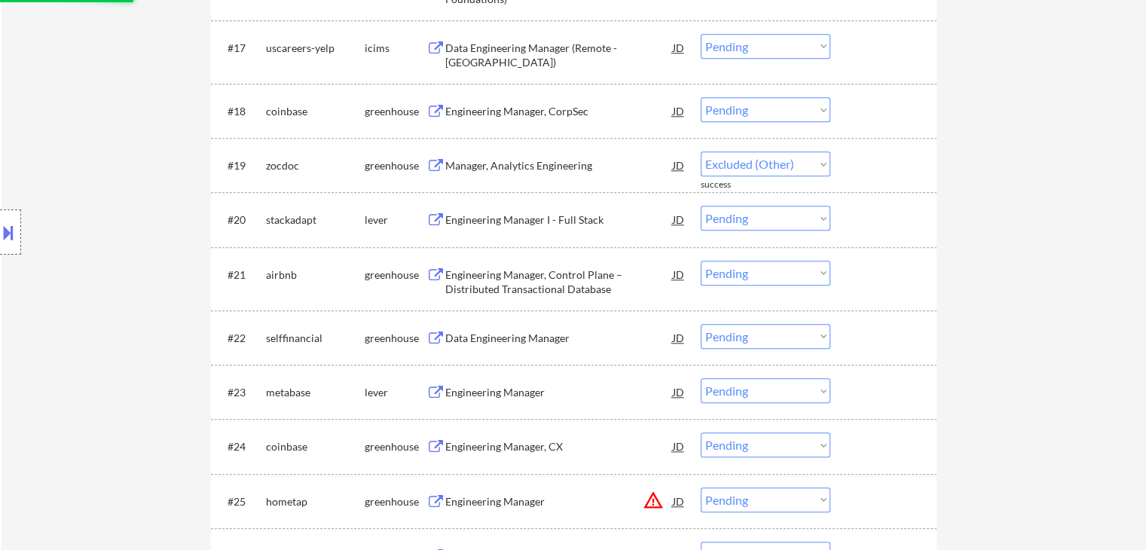
click at [538, 218] on div "Engineering Manager I - Full Stack" at bounding box center [559, 219] width 228 height 15
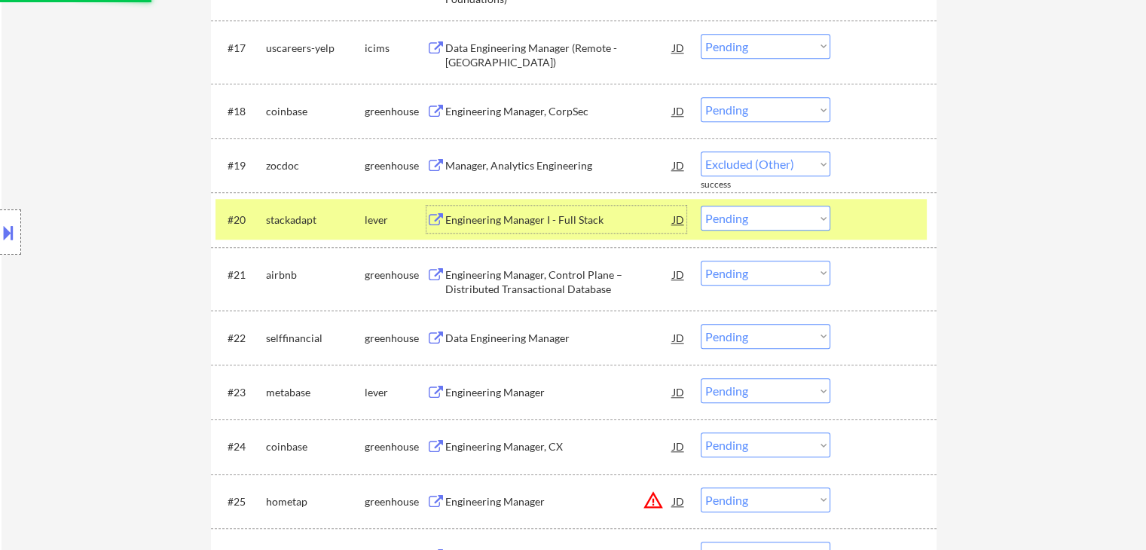
click at [876, 214] on div at bounding box center [885, 219] width 66 height 27
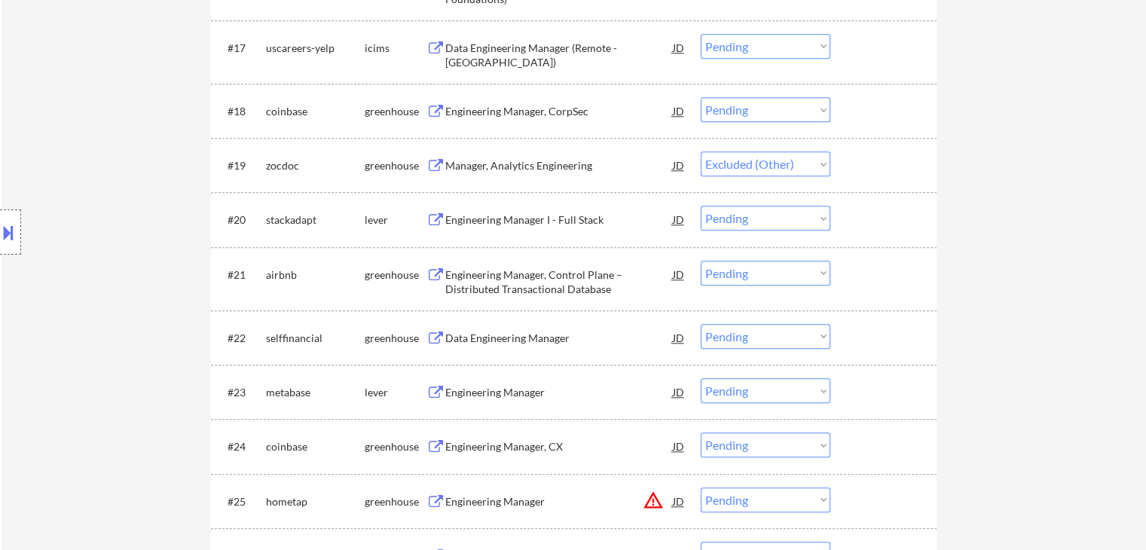
select select ""pending""
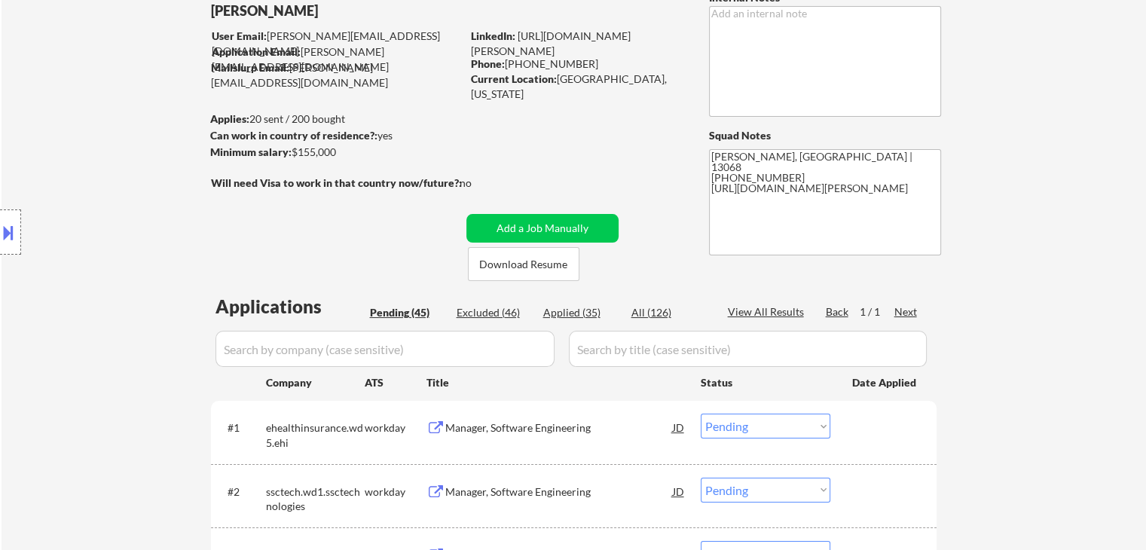
scroll to position [37, 0]
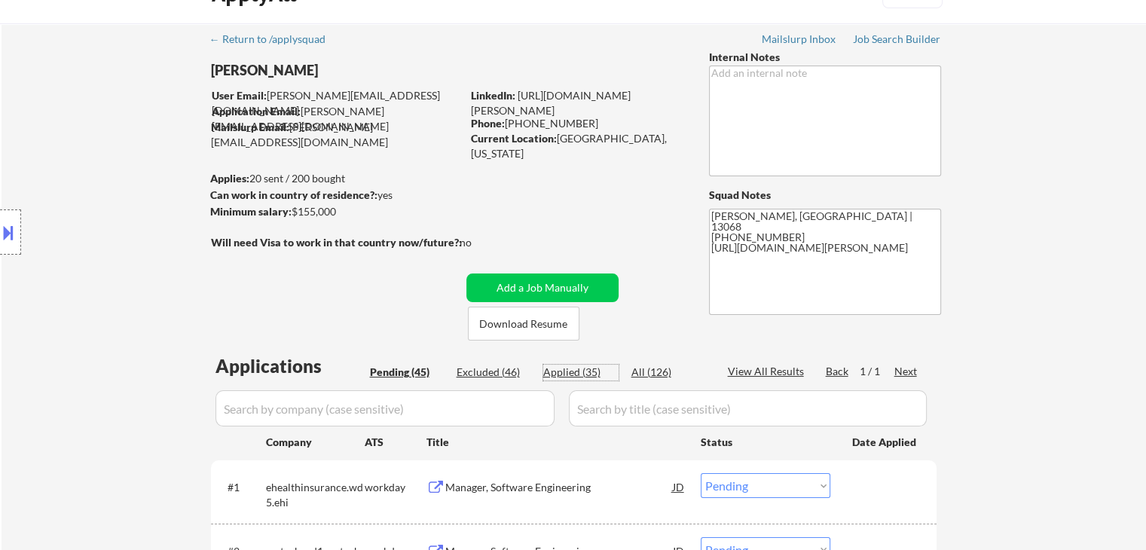
click at [579, 374] on div "Applied (35)" at bounding box center [580, 372] width 75 height 15
select select ""applied""
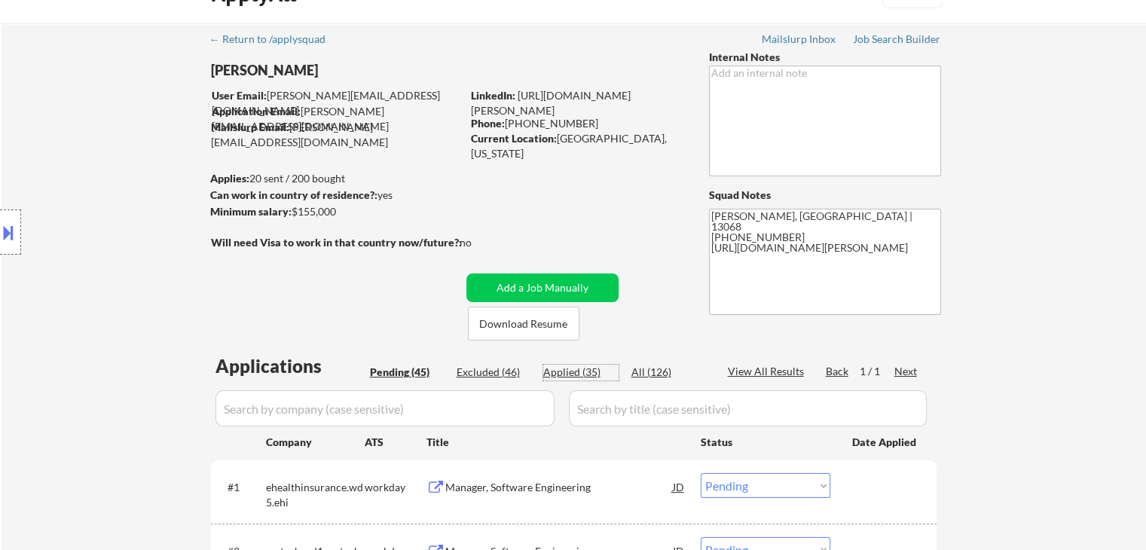
select select ""applied""
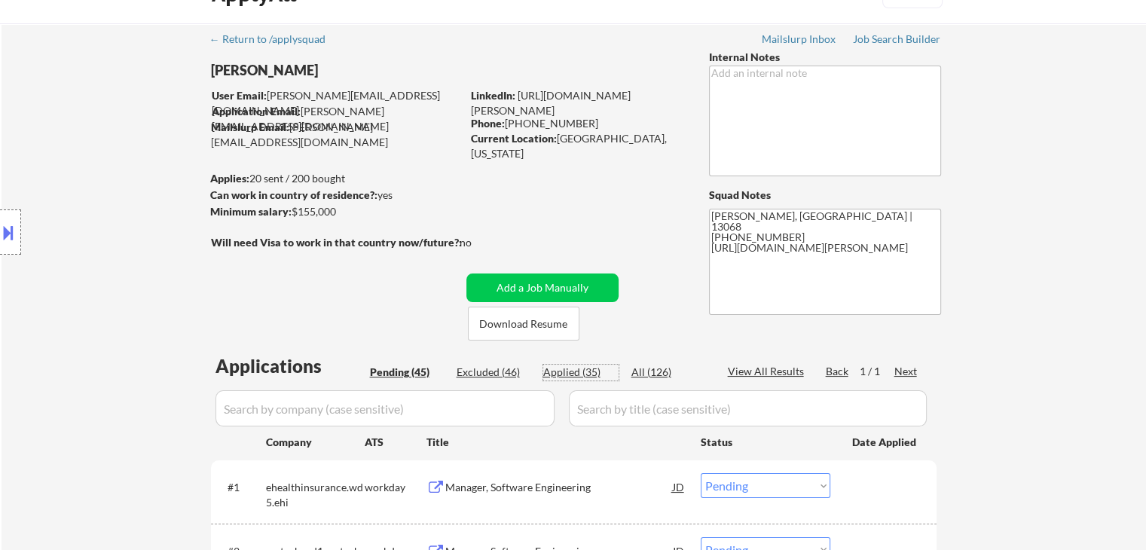
select select ""applied""
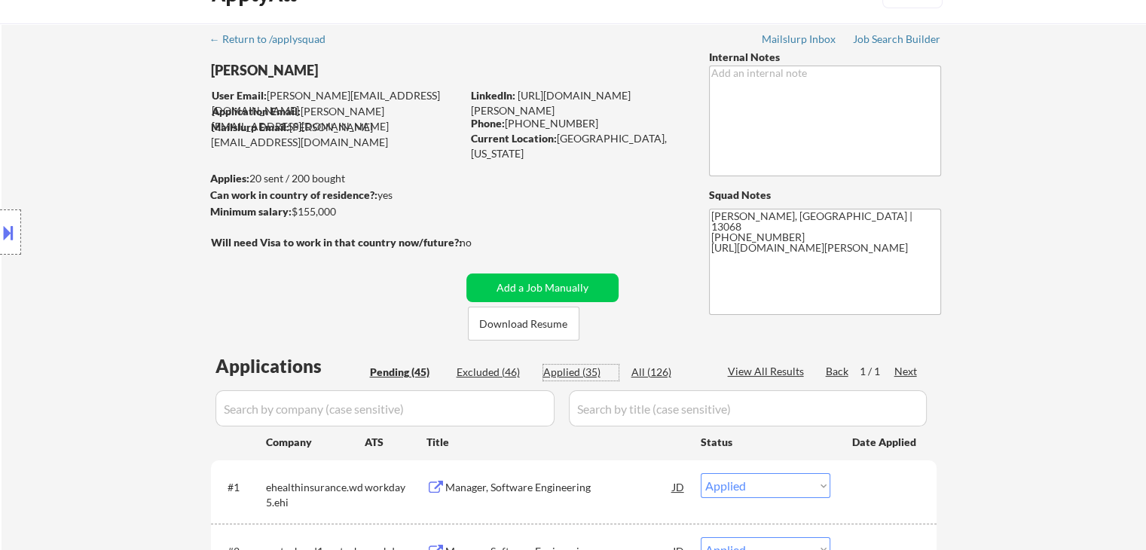
select select ""applied""
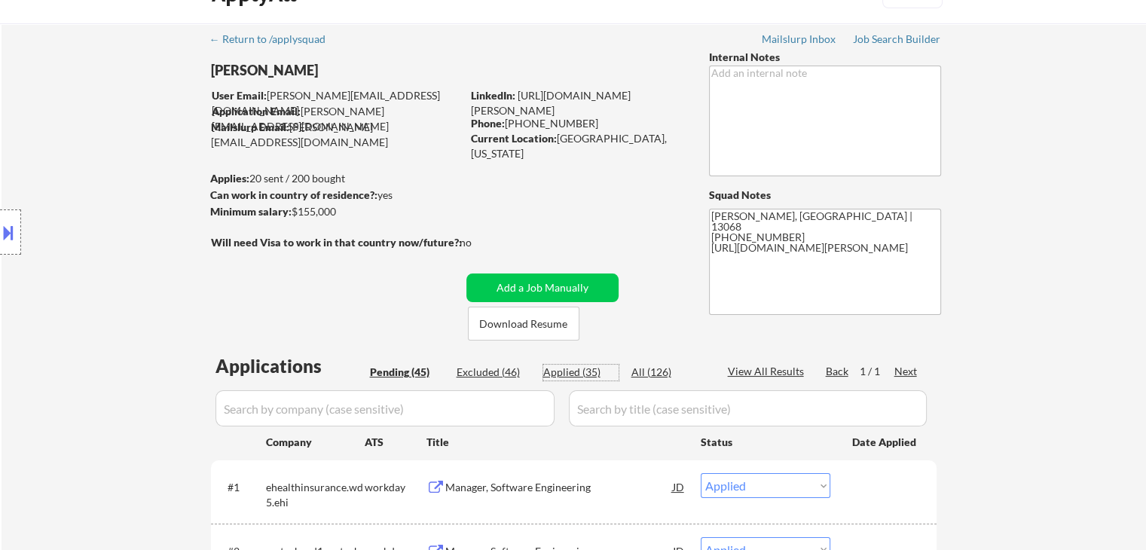
select select ""applied""
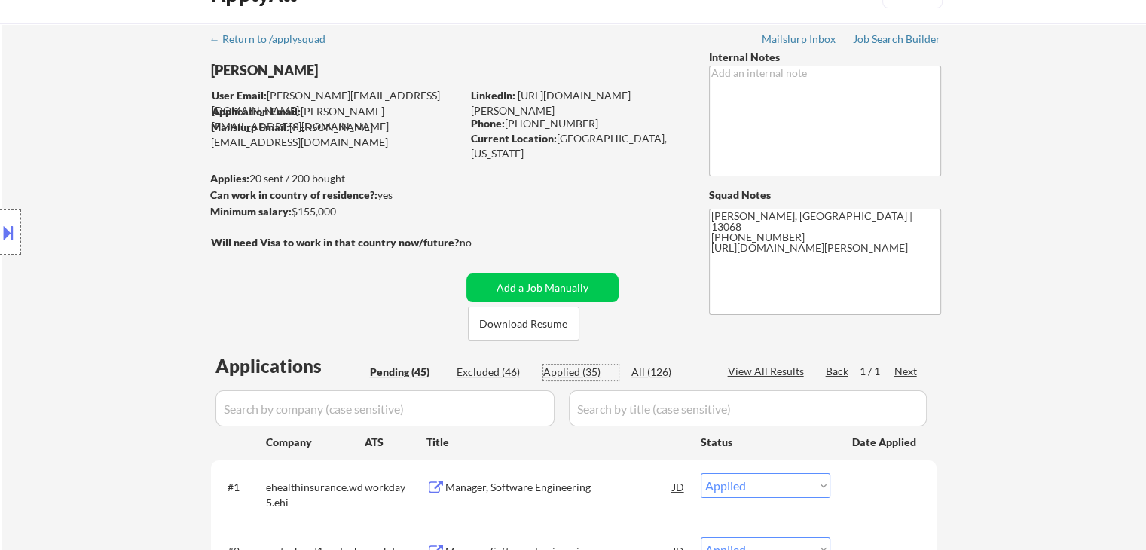
select select ""applied""
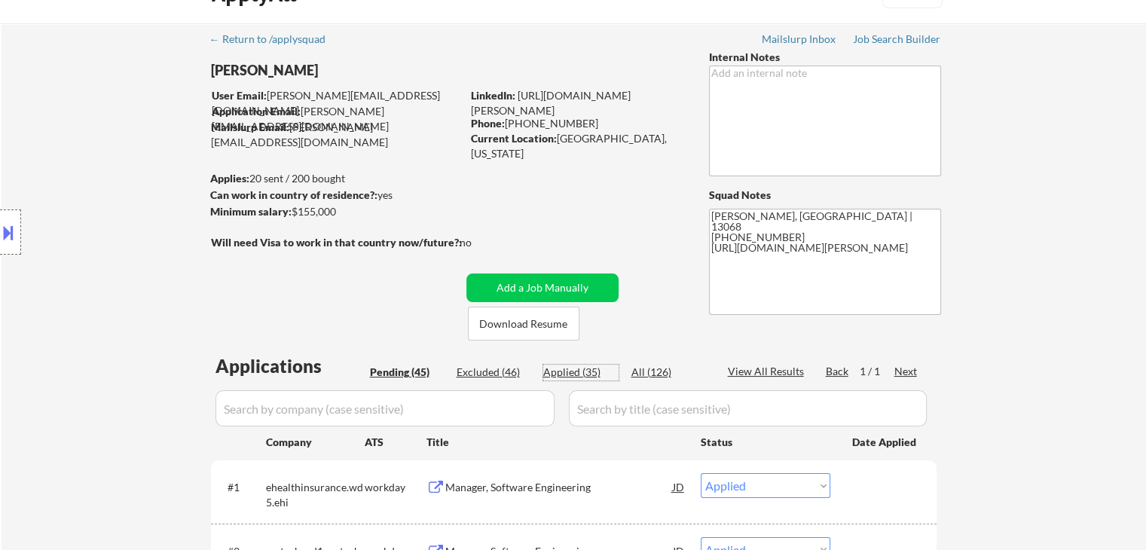
select select ""applied""
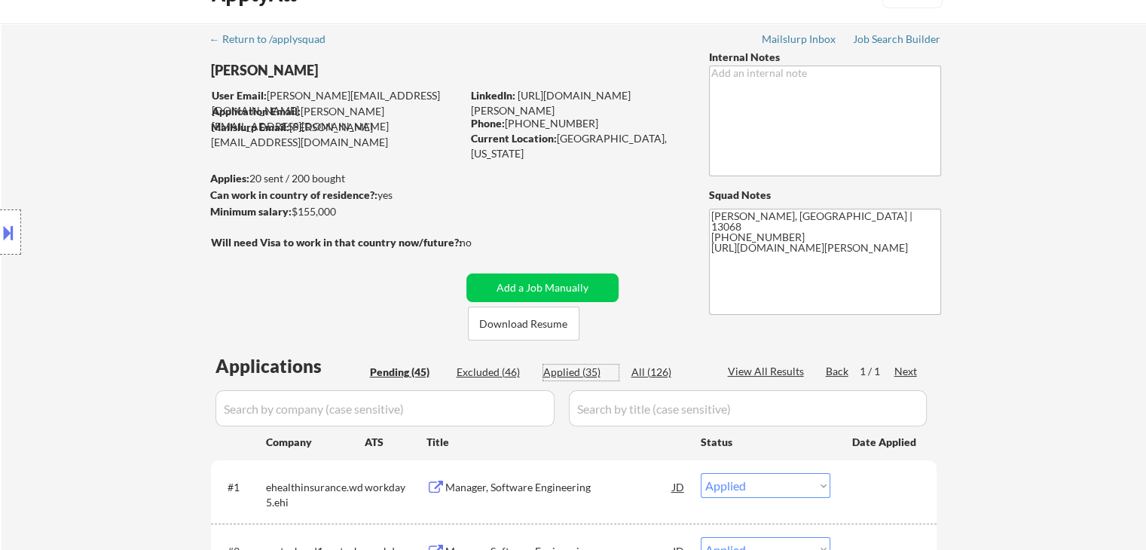
select select ""applied""
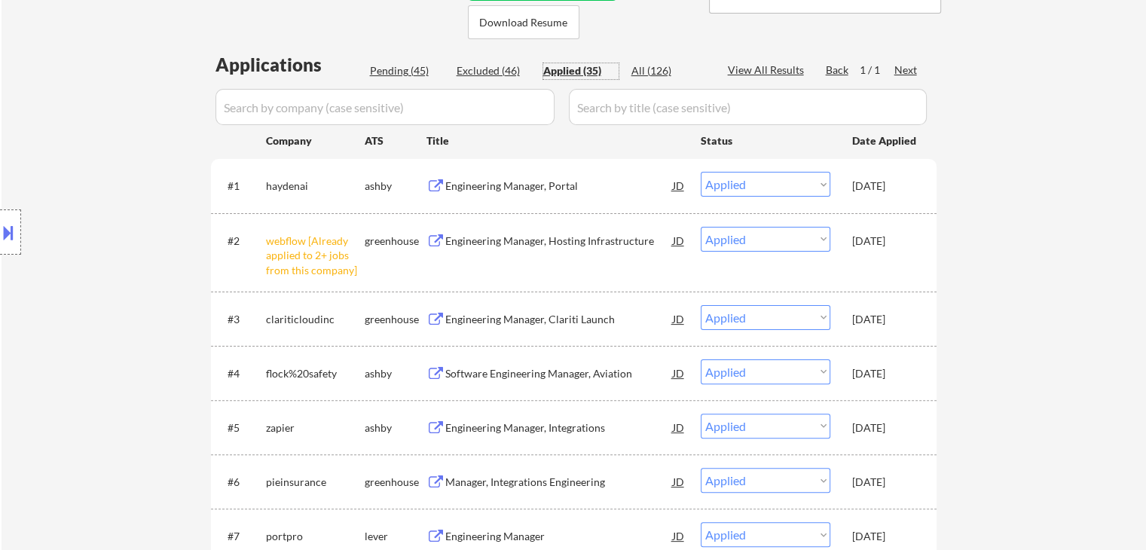
scroll to position [263, 0]
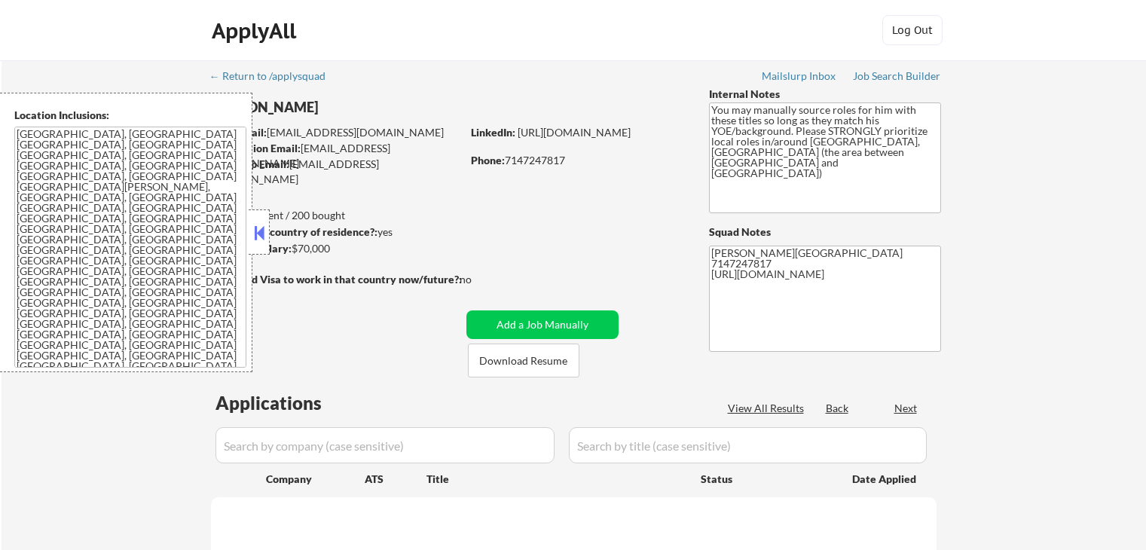
select select ""pending""
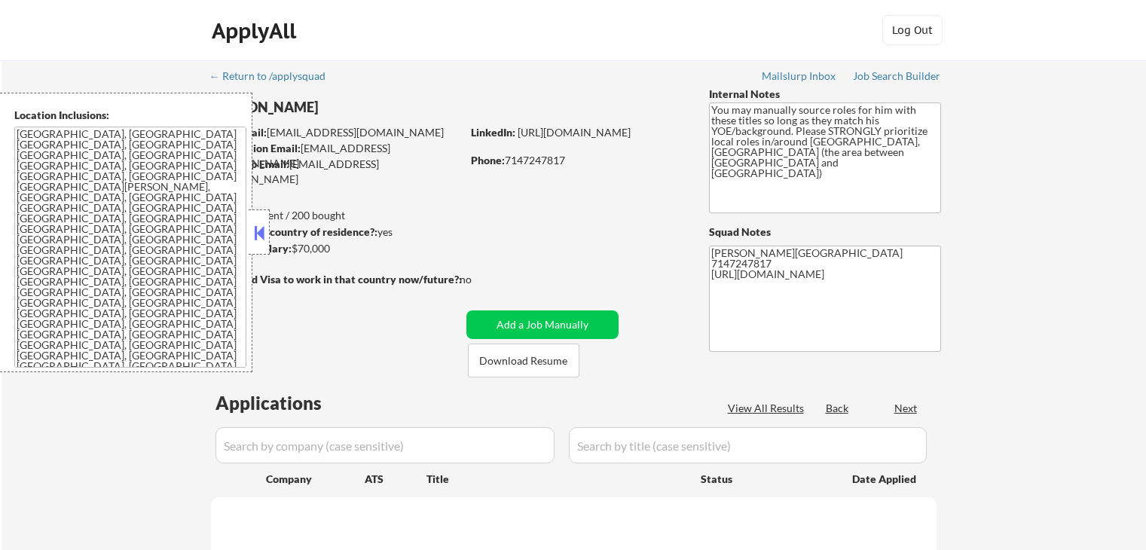
select select ""pending""
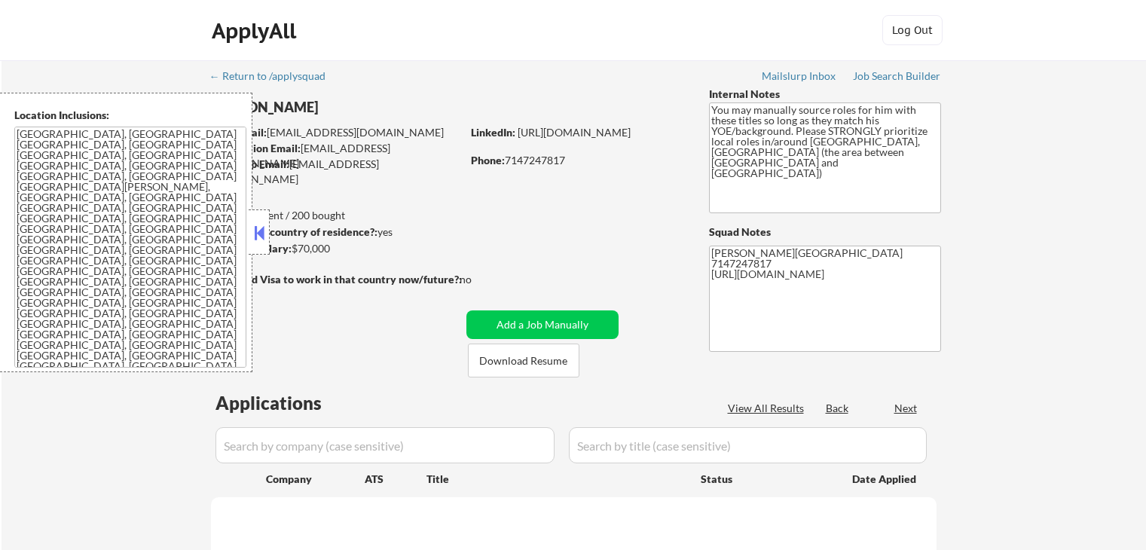
select select ""pending""
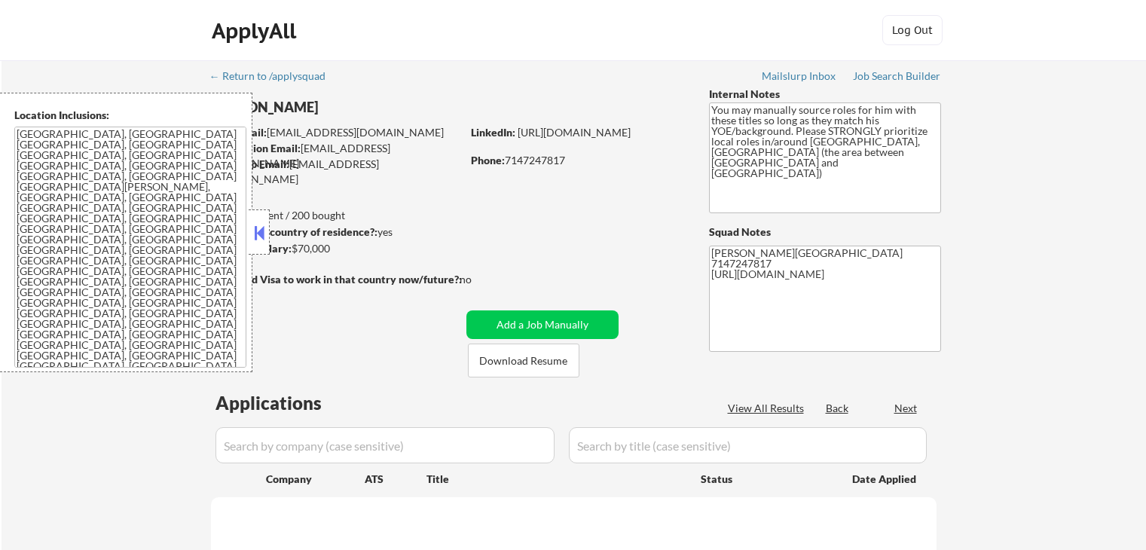
select select ""pending""
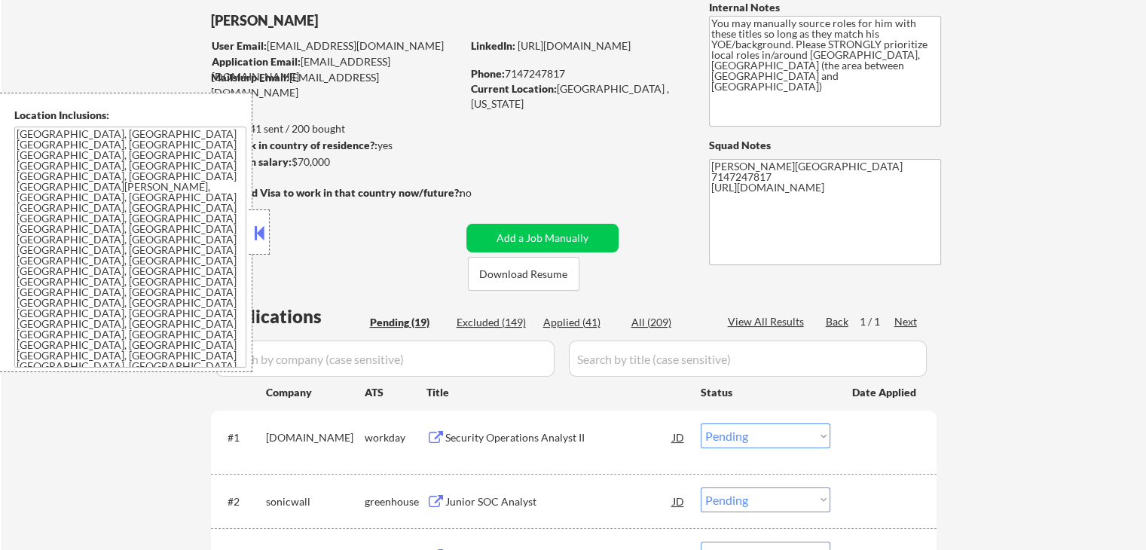
scroll to position [151, 0]
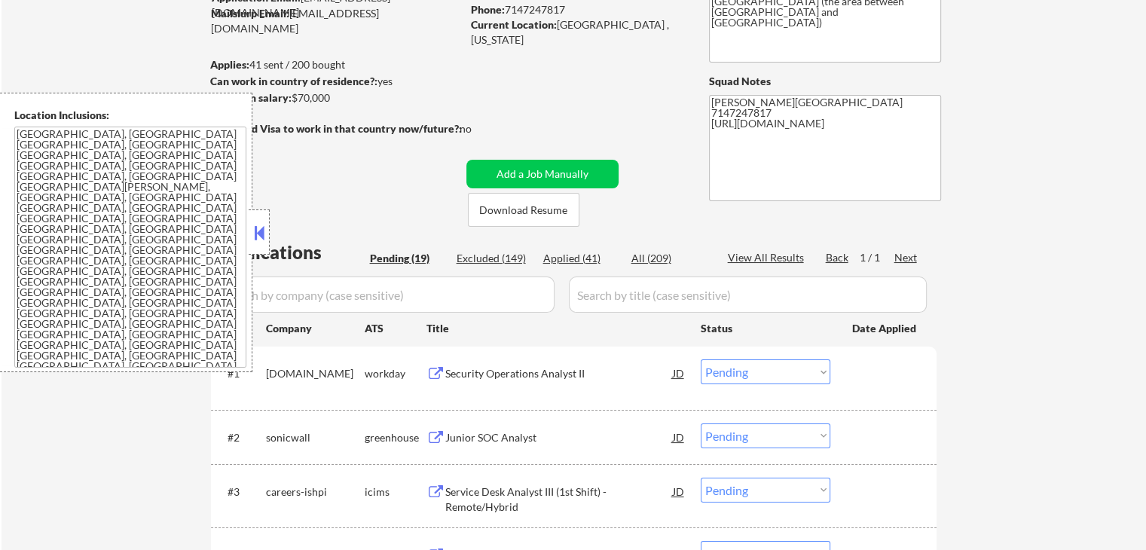
click at [256, 226] on button at bounding box center [259, 232] width 17 height 23
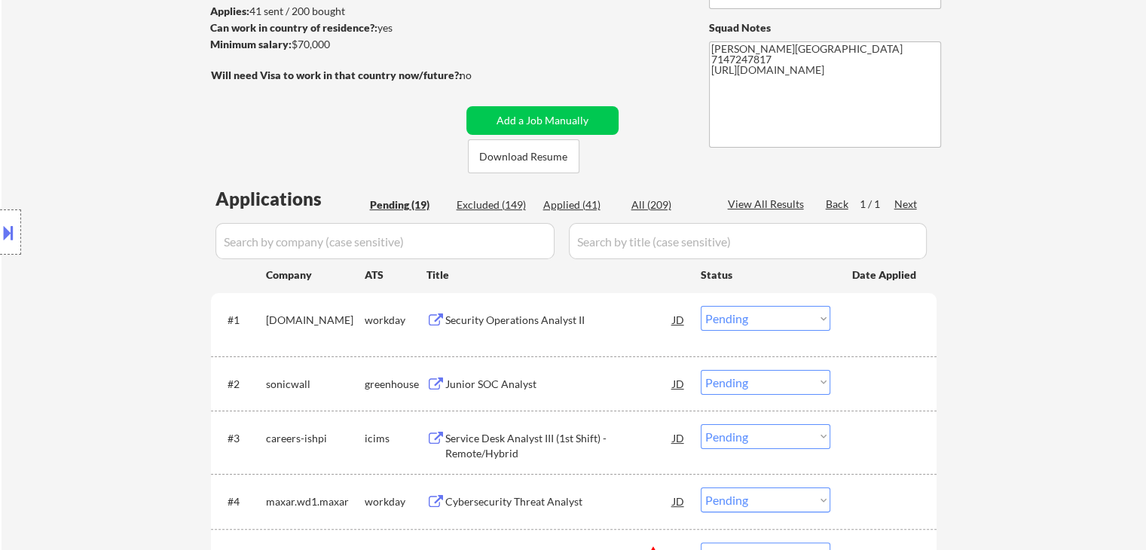
scroll to position [301, 0]
